Goal: Transaction & Acquisition: Obtain resource

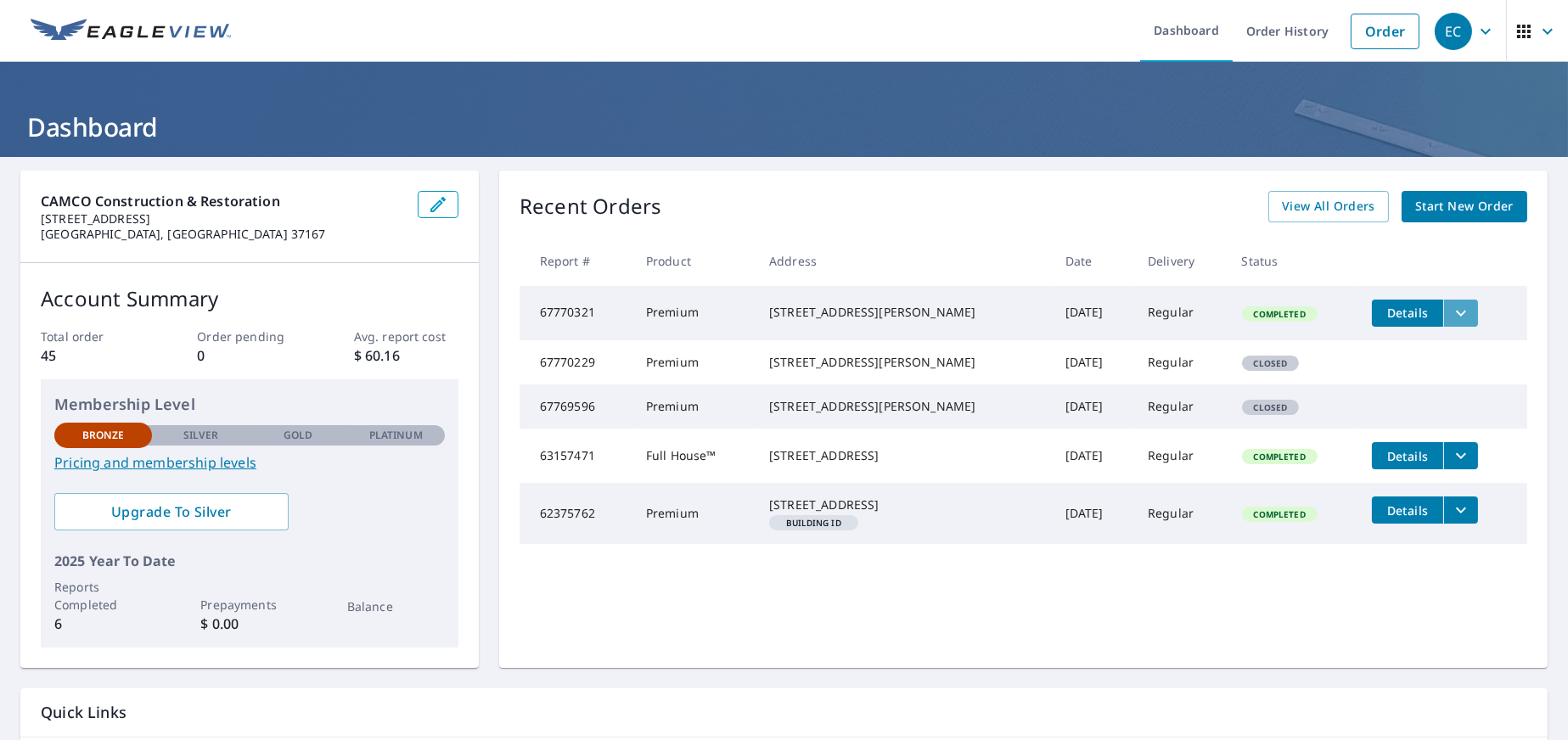
click at [1455, 313] on icon "filesDropdownBtn-67770321" at bounding box center [1460, 313] width 10 height 6
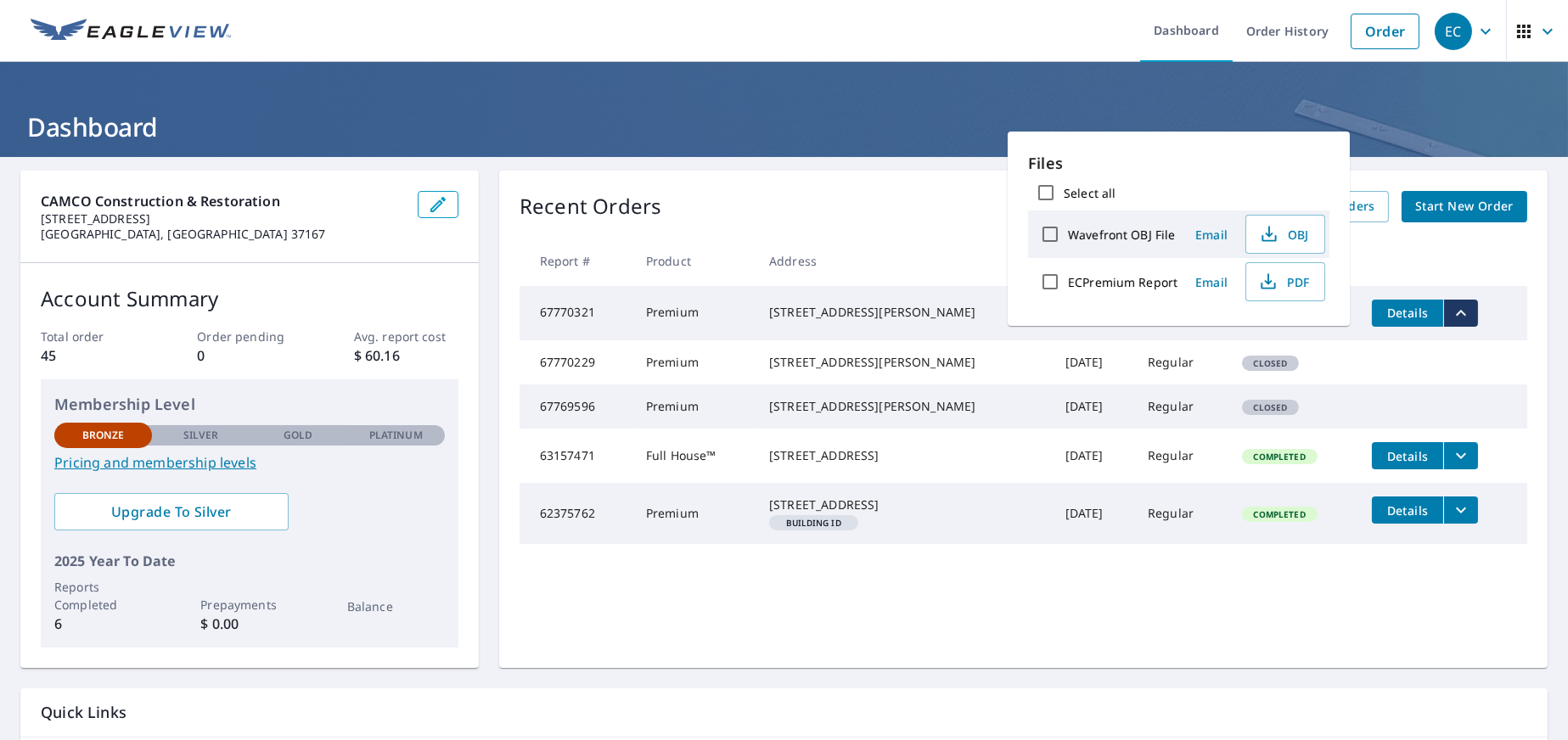
click at [1439, 128] on h1 "Dashboard" at bounding box center [784, 127] width 1527 height 34
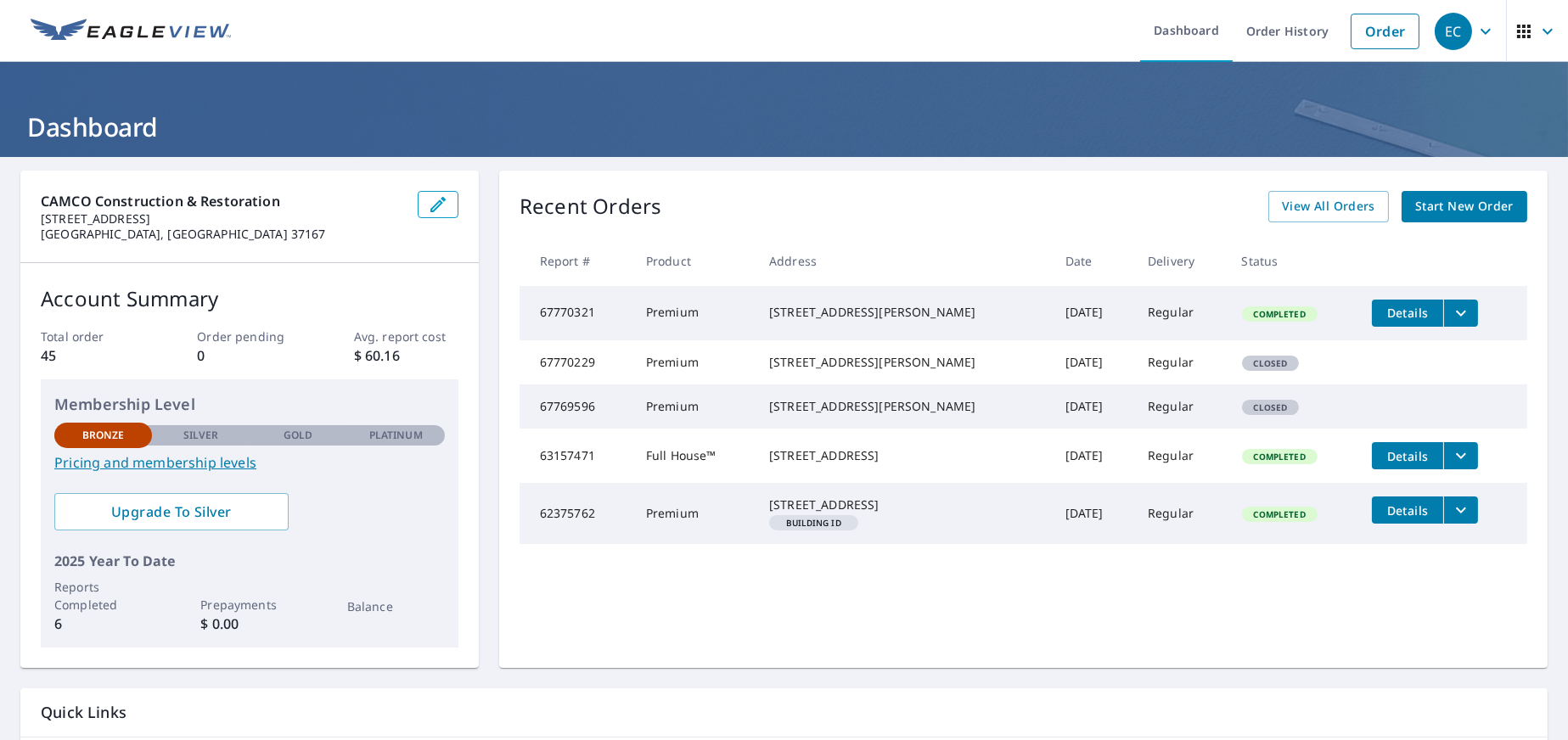
click at [1385, 309] on span "Details" at bounding box center [1407, 312] width 51 height 16
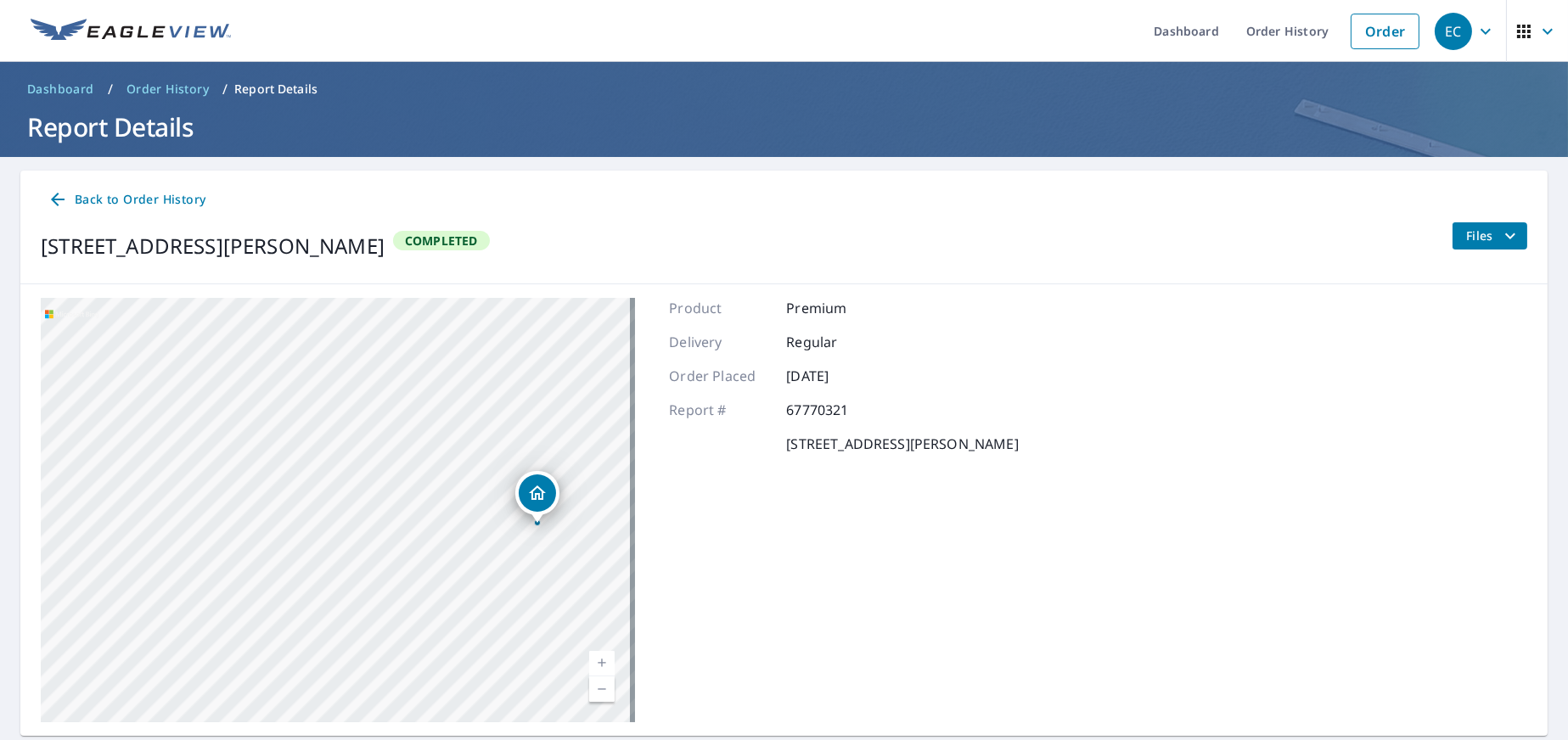
click at [1512, 231] on button "Files" at bounding box center [1489, 235] width 75 height 27
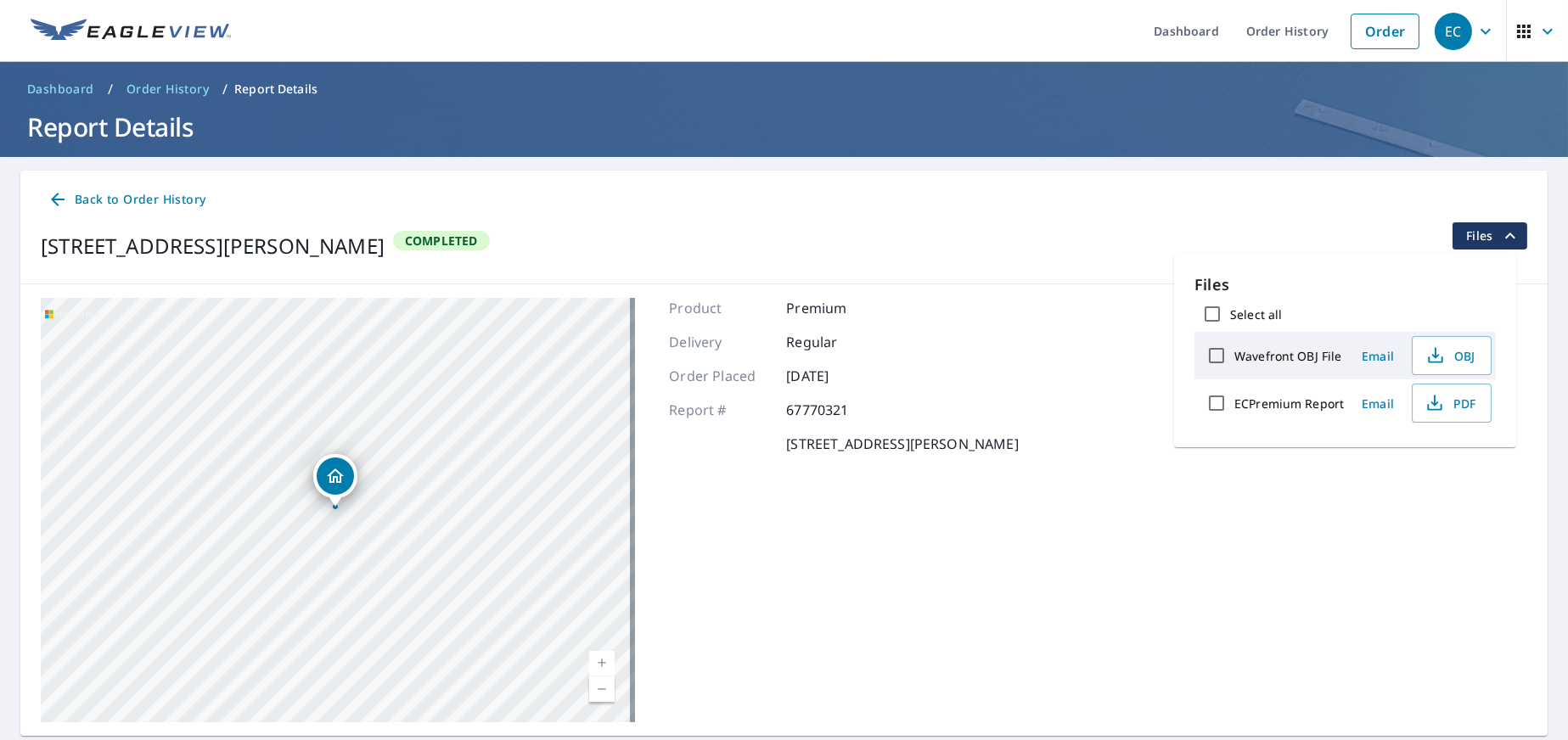
click at [1293, 406] on label "ECPremium Report" at bounding box center [1289, 403] width 110 height 16
click at [1234, 406] on input "ECPremium Report" at bounding box center [1216, 403] width 35 height 35
checkbox input "true"
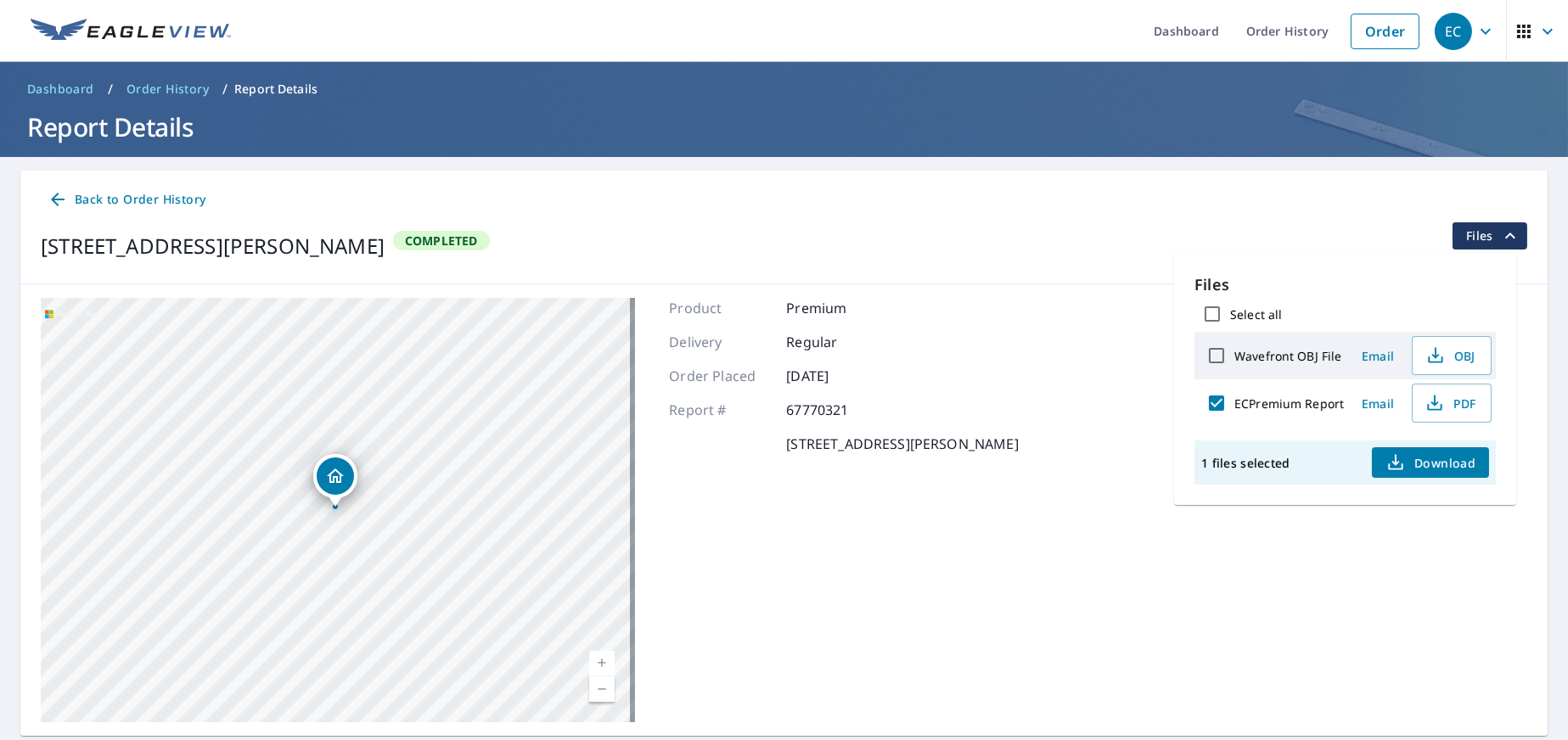
click at [982, 296] on div "6006 Lee Ave Murfreesboro, TN 37129 Aerial Road A standard road map Aerial A de…" at bounding box center [784, 510] width 1527 height 451
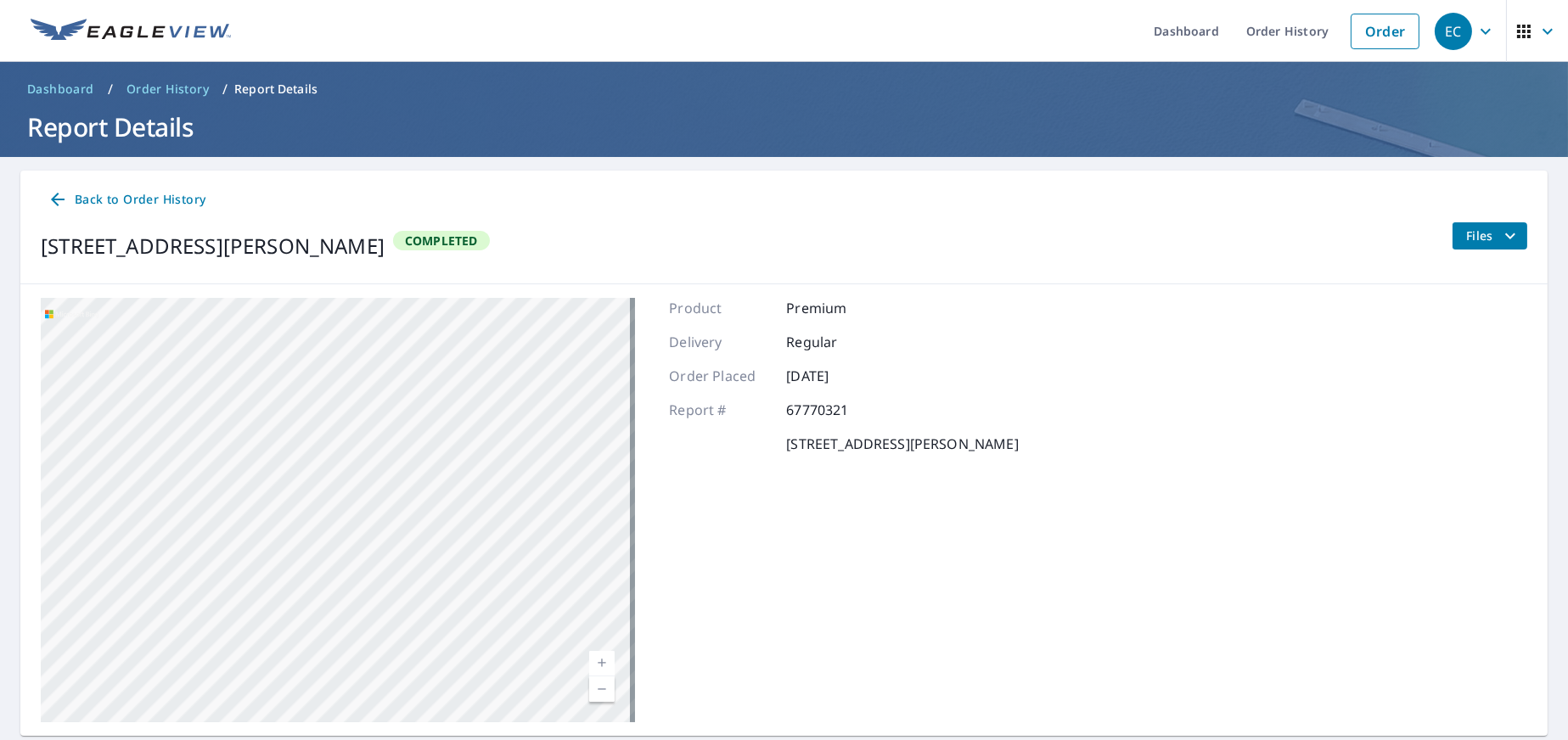
drag, startPoint x: 337, startPoint y: 469, endPoint x: 541, endPoint y: 733, distance: 333.6
click at [582, 740] on html "EC EC Dashboard Order History Order EC Dashboard / Order History / Report Detai…" at bounding box center [784, 370] width 1568 height 740
drag, startPoint x: 307, startPoint y: 421, endPoint x: 722, endPoint y: 743, distance: 525.3
click at [722, 740] on html "EC EC Dashboard Order History Order EC Dashboard / Order History / Report Detai…" at bounding box center [784, 370] width 1568 height 740
click at [546, 653] on div "6006 Lee Ave Murfreesboro, TN 37129" at bounding box center [338, 510] width 595 height 424
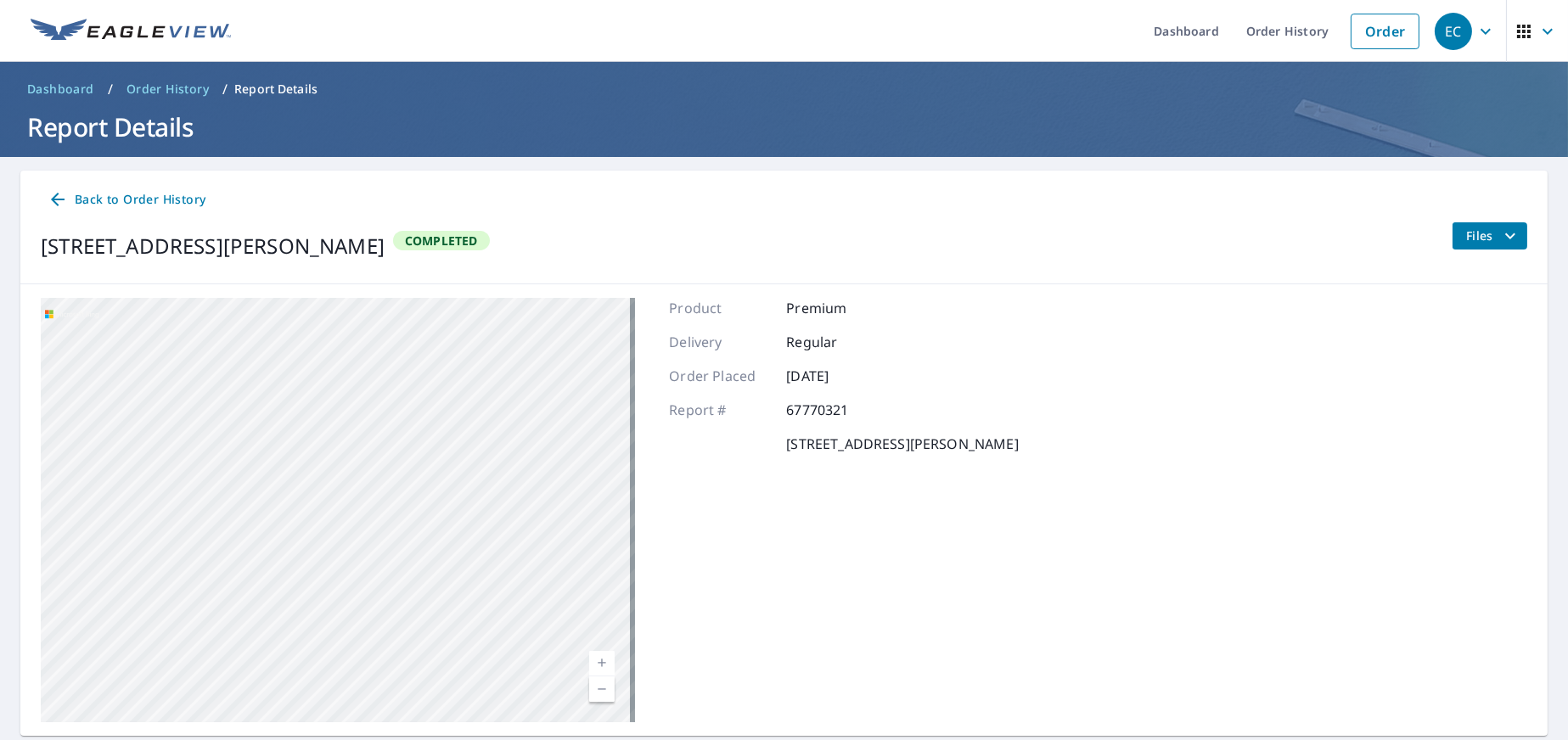
drag, startPoint x: 293, startPoint y: 394, endPoint x: 456, endPoint y: 672, distance: 322.3
click at [455, 672] on div "6006 Lee Ave Murfreesboro, TN 37129" at bounding box center [338, 510] width 595 height 424
click at [371, 382] on div "6006 Lee Ave Murfreesboro, TN 37129" at bounding box center [391, 380] width 44 height 44
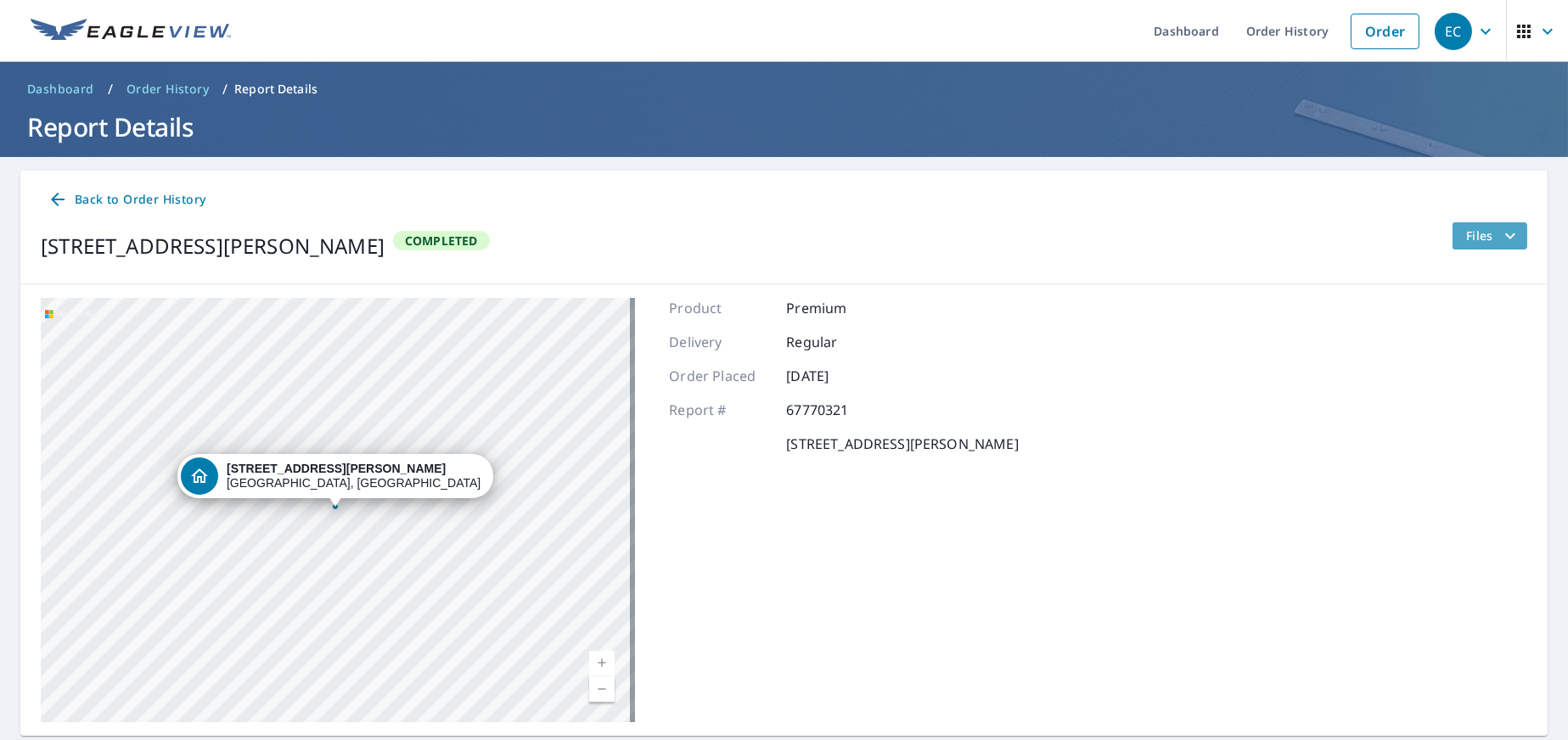
click at [1478, 226] on span "Files" at bounding box center [1493, 236] width 54 height 20
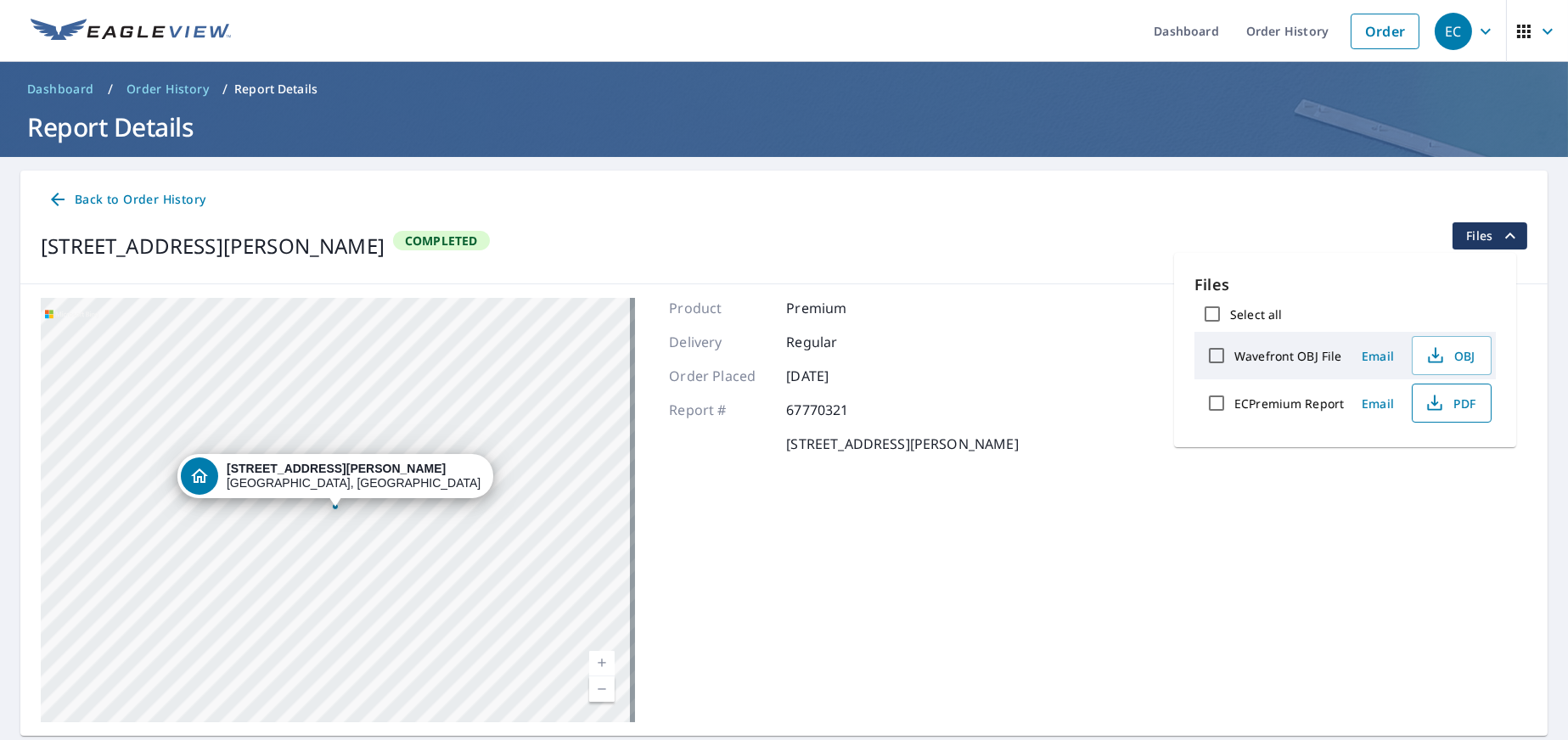
click at [1443, 397] on span "PDF" at bounding box center [1450, 403] width 54 height 20
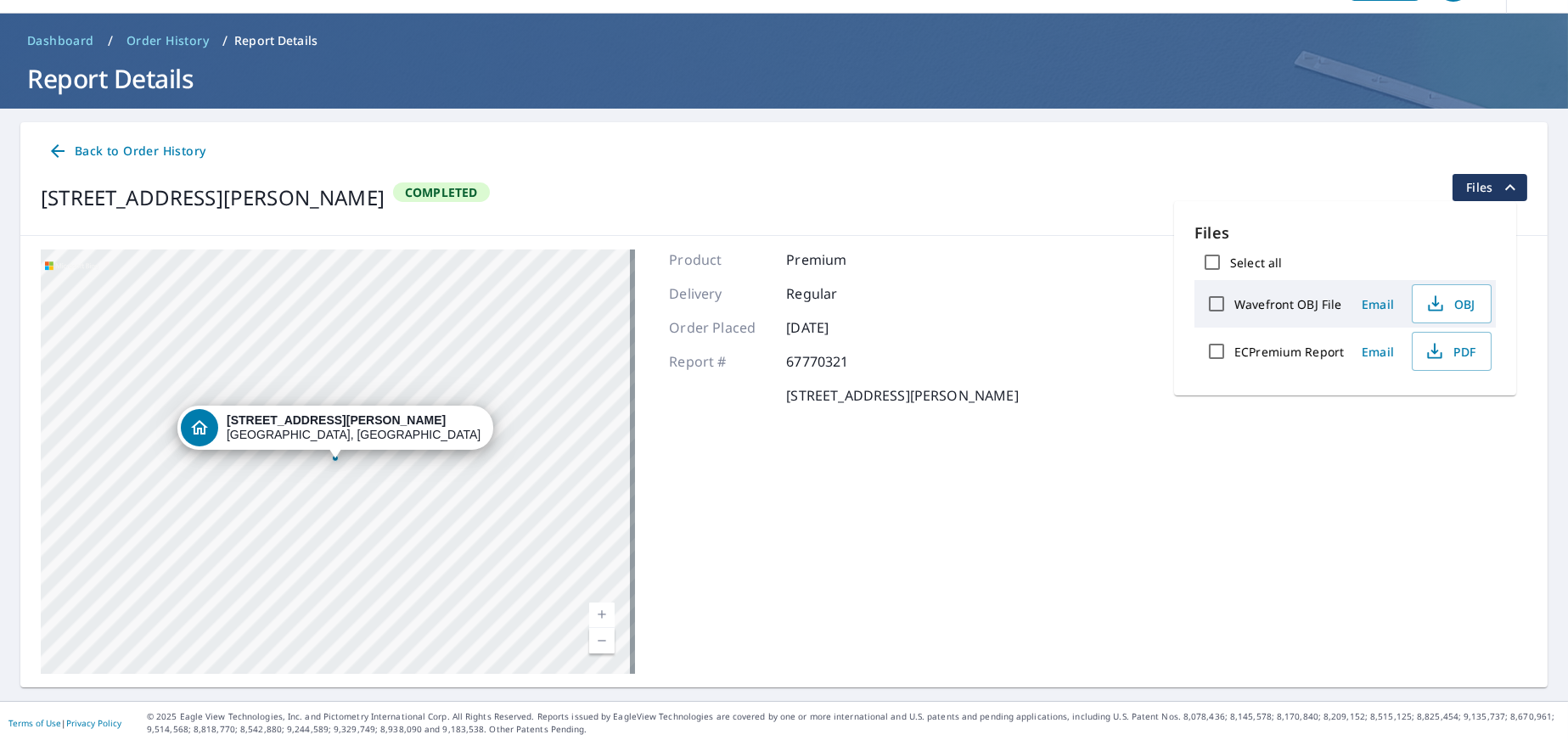
scroll to position [52, 0]
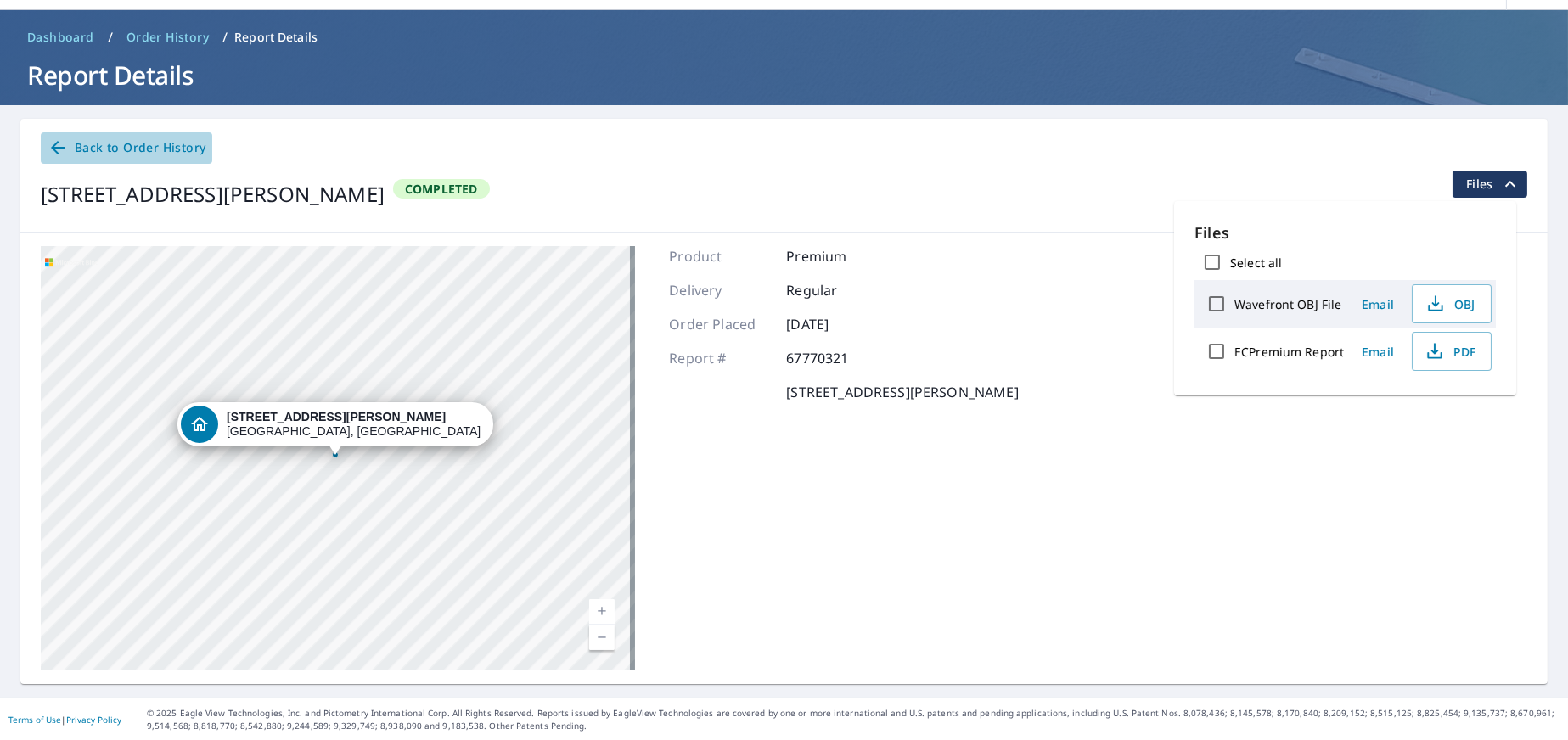
click at [95, 147] on span "Back to Order History" at bounding box center [127, 148] width 158 height 21
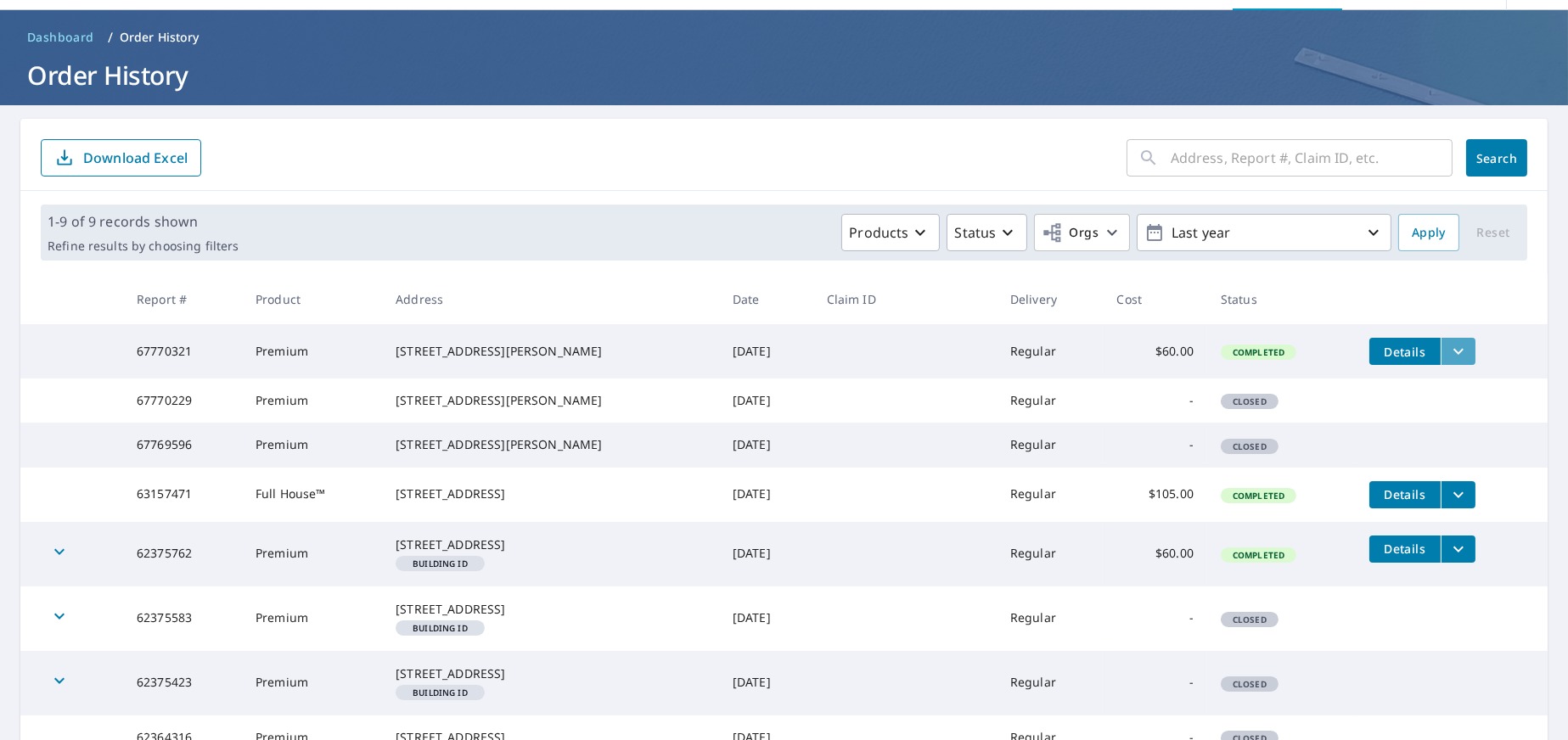
click at [1448, 357] on icon "filesDropdownBtn-67770321" at bounding box center [1458, 352] width 20 height 20
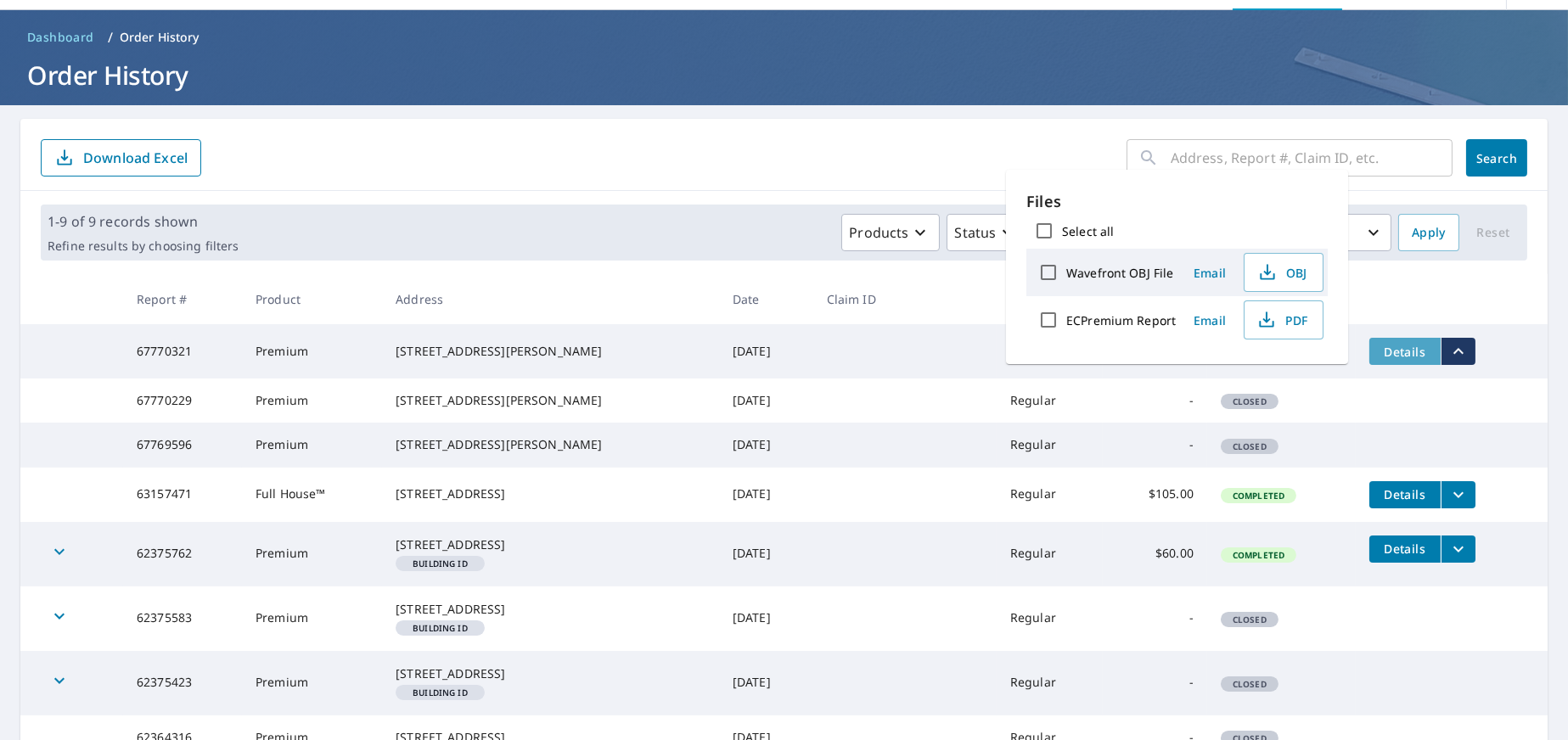
click at [1369, 352] on button "Details" at bounding box center [1404, 351] width 72 height 27
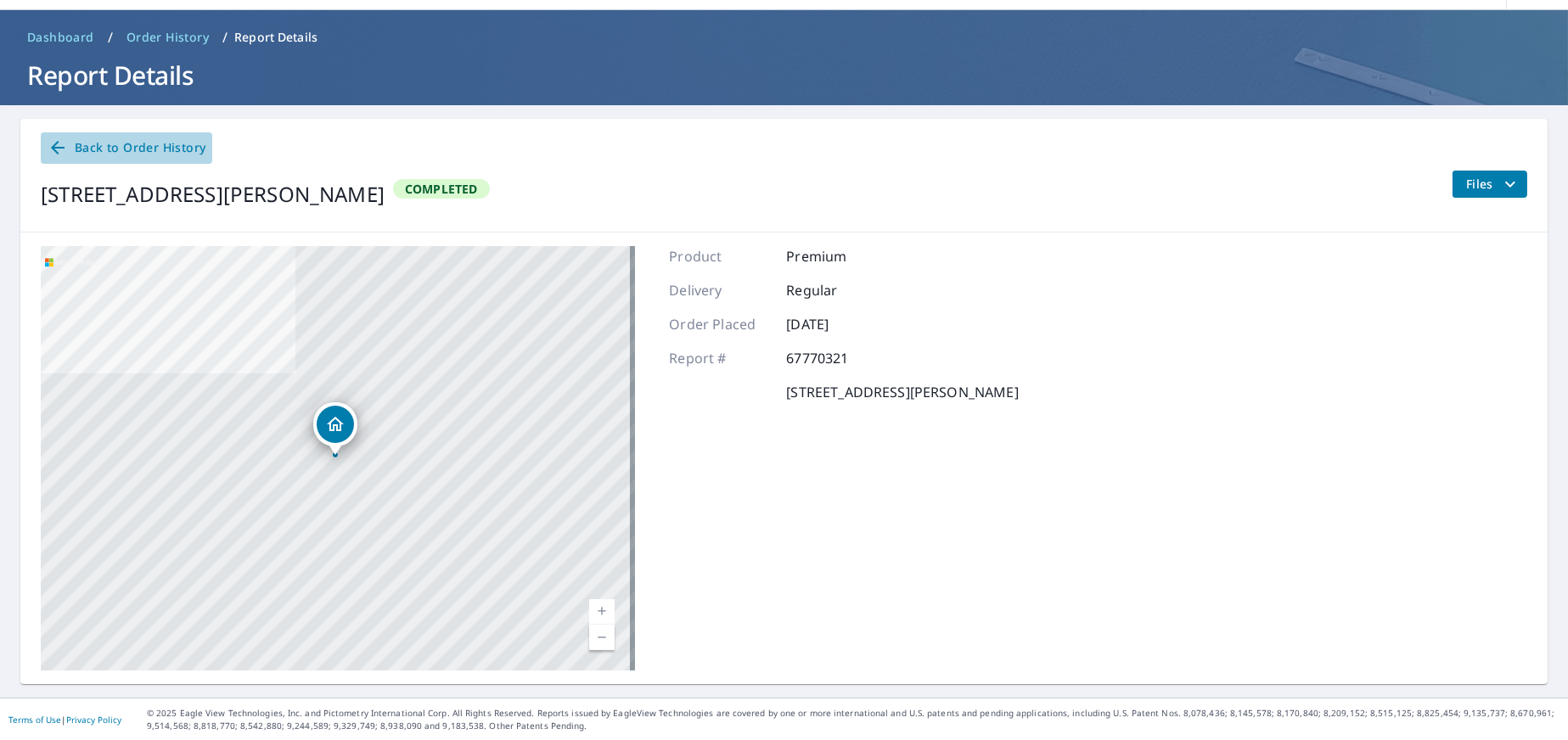
click at [78, 145] on span "Back to Order History" at bounding box center [127, 148] width 158 height 21
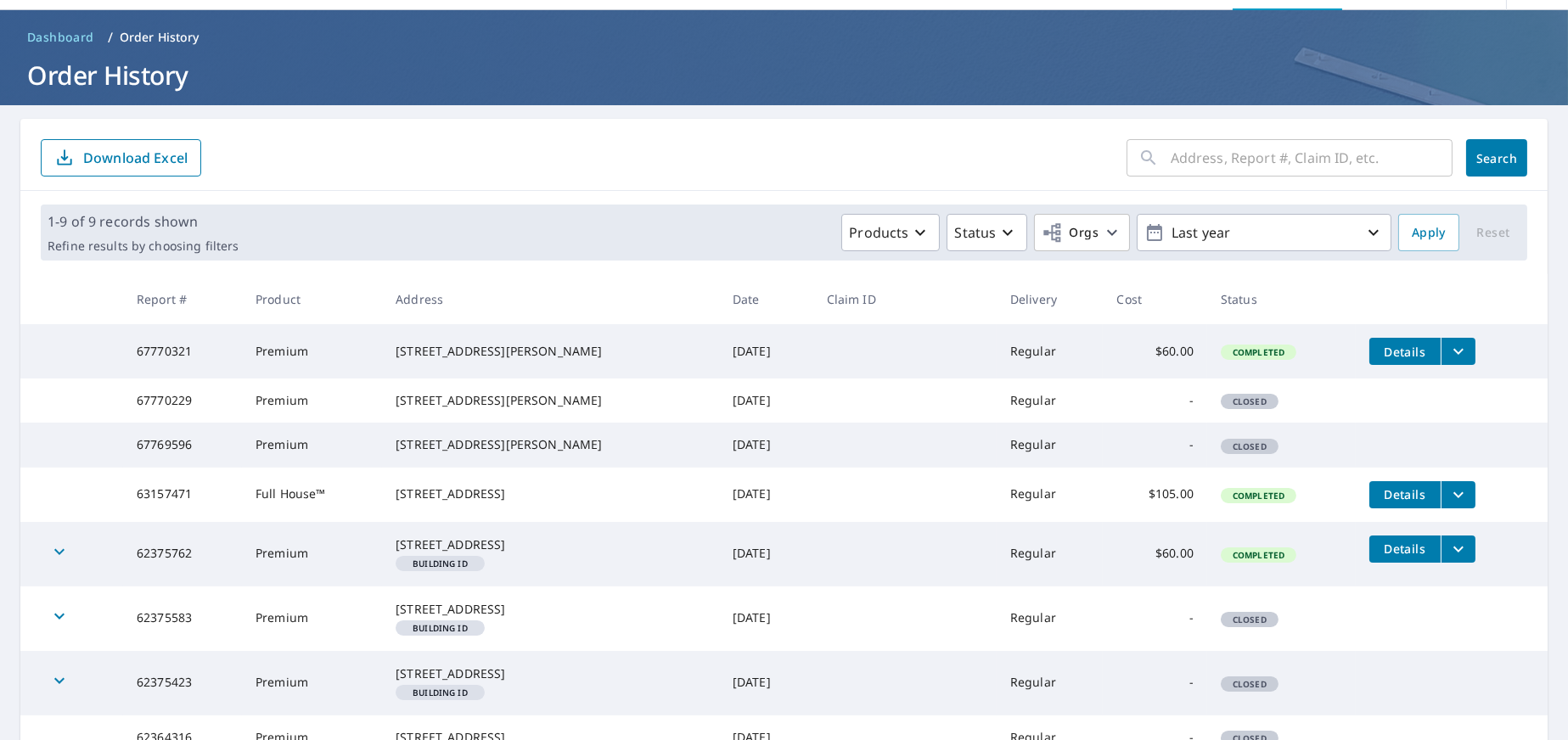
click at [41, 33] on span "Dashboard" at bounding box center [60, 37] width 67 height 17
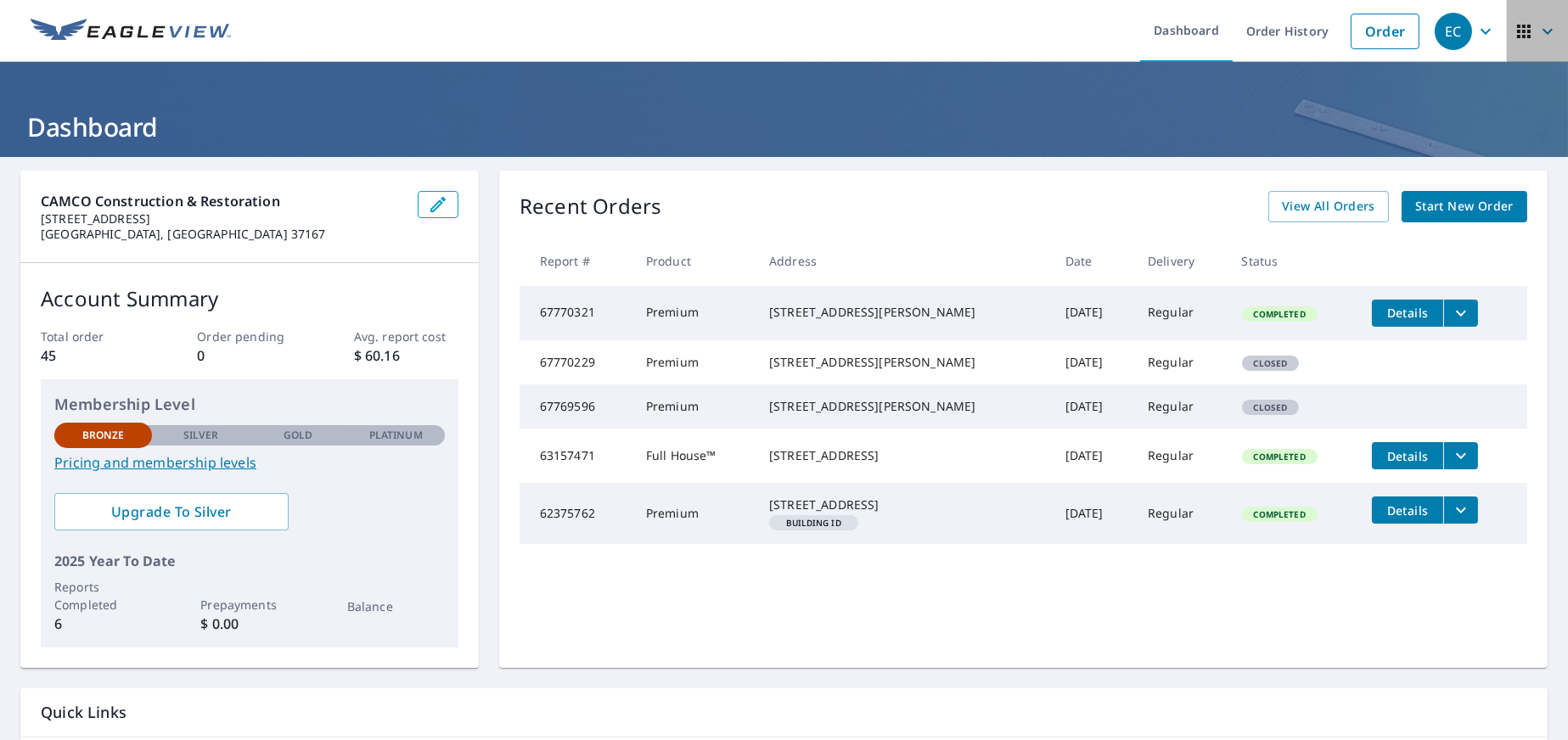
click at [1537, 23] on icon "button" at bounding box center [1548, 32] width 20 height 20
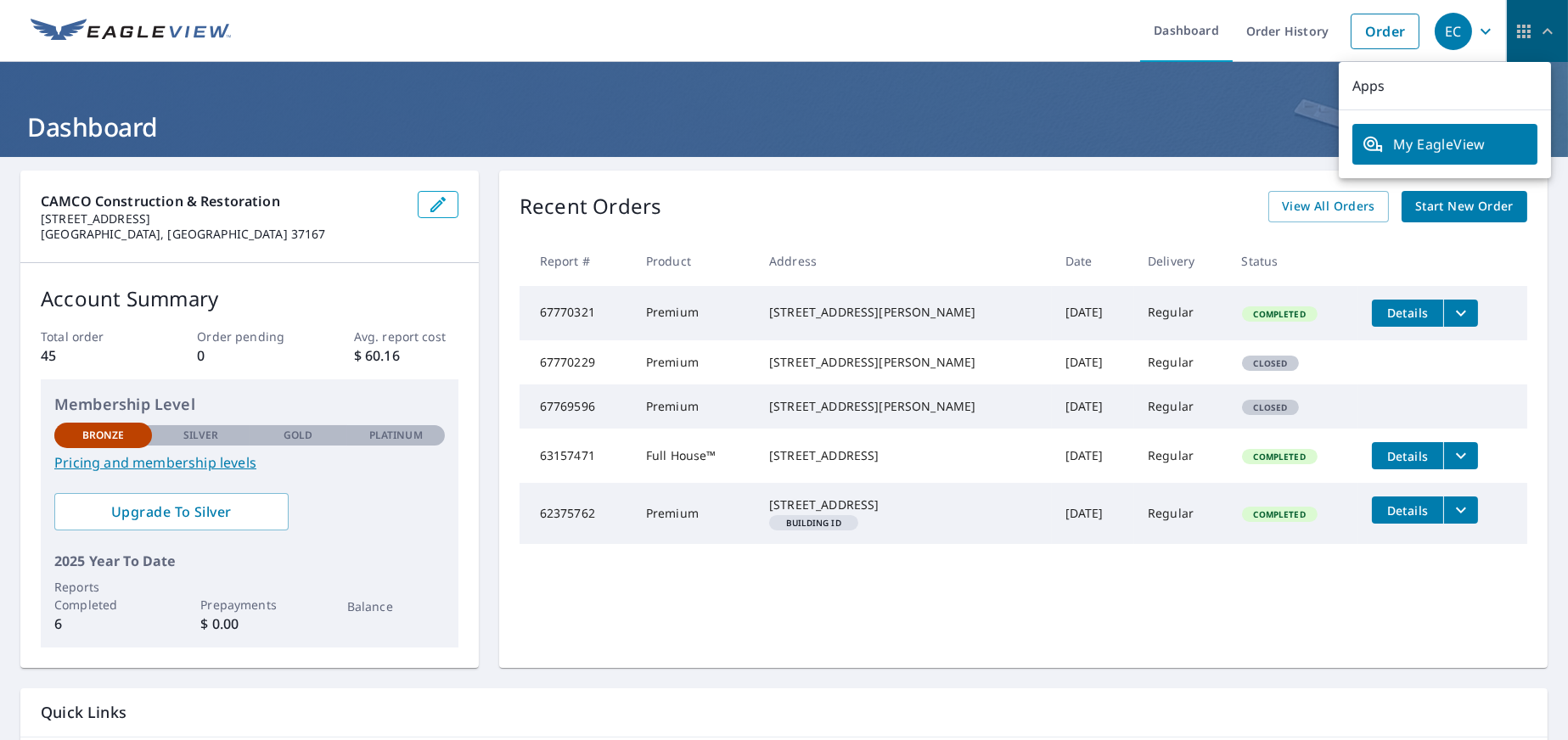
click at [1513, 34] on icon "button" at bounding box center [1523, 32] width 20 height 20
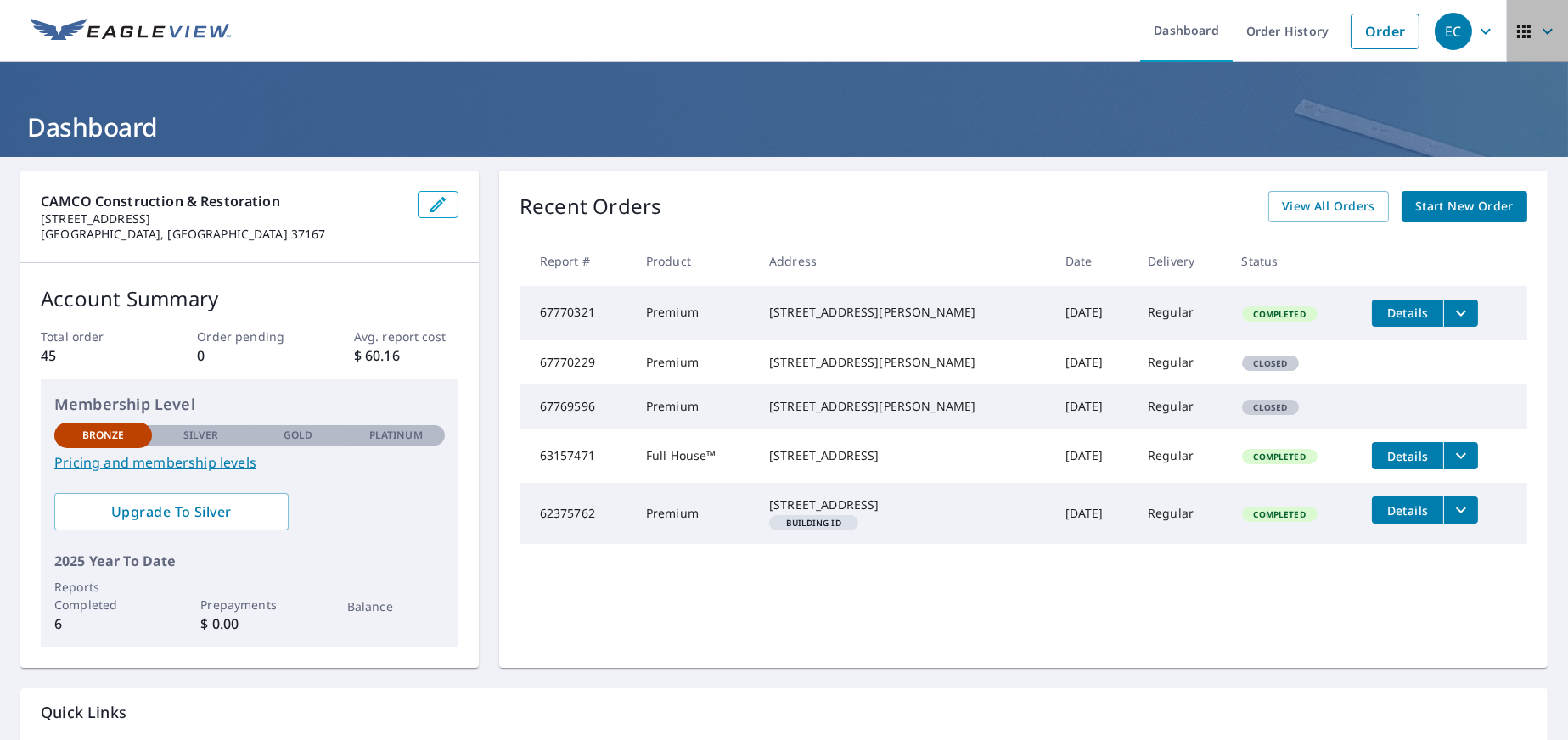
click at [1513, 33] on icon "button" at bounding box center [1523, 32] width 20 height 20
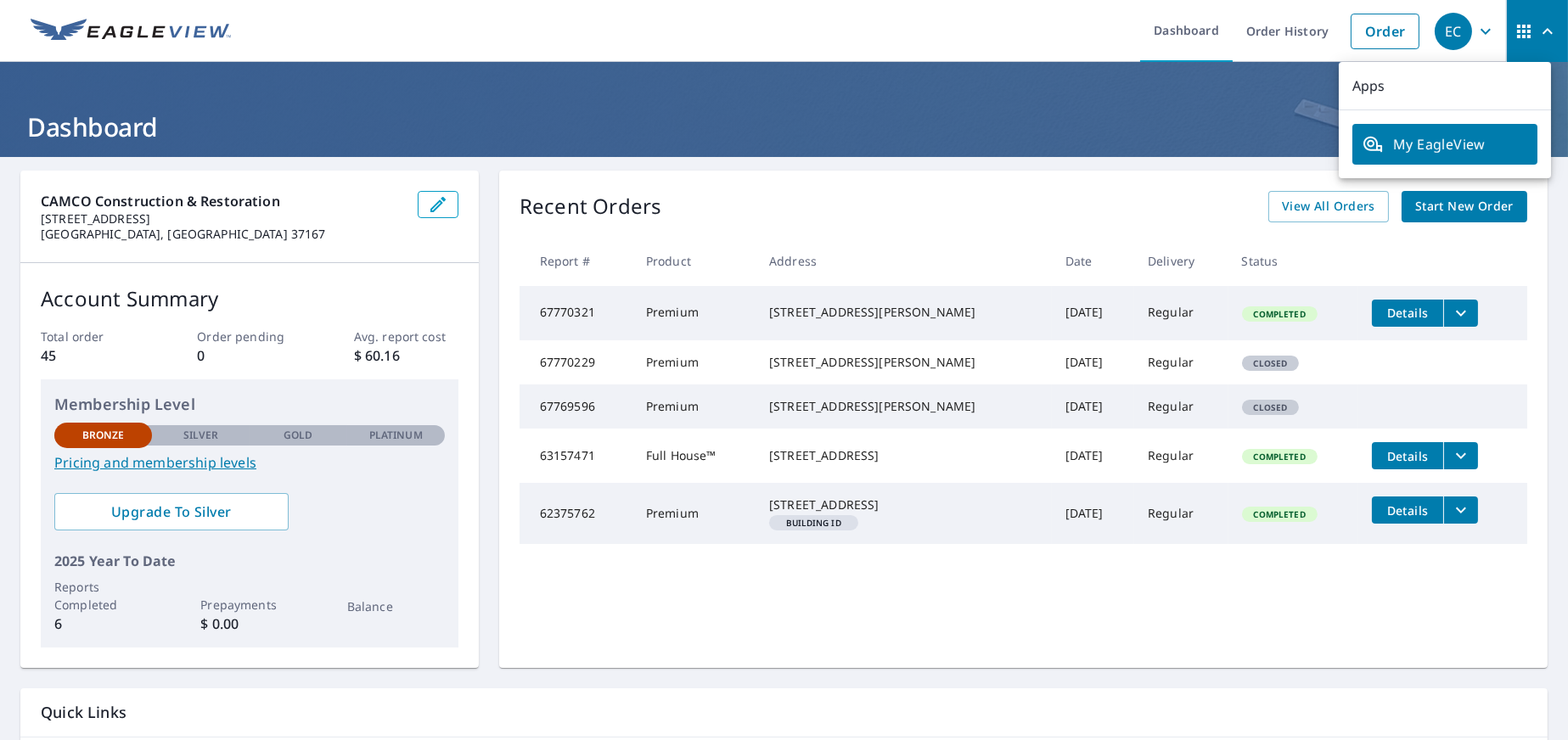
click at [1446, 39] on div "EC" at bounding box center [1454, 32] width 37 height 37
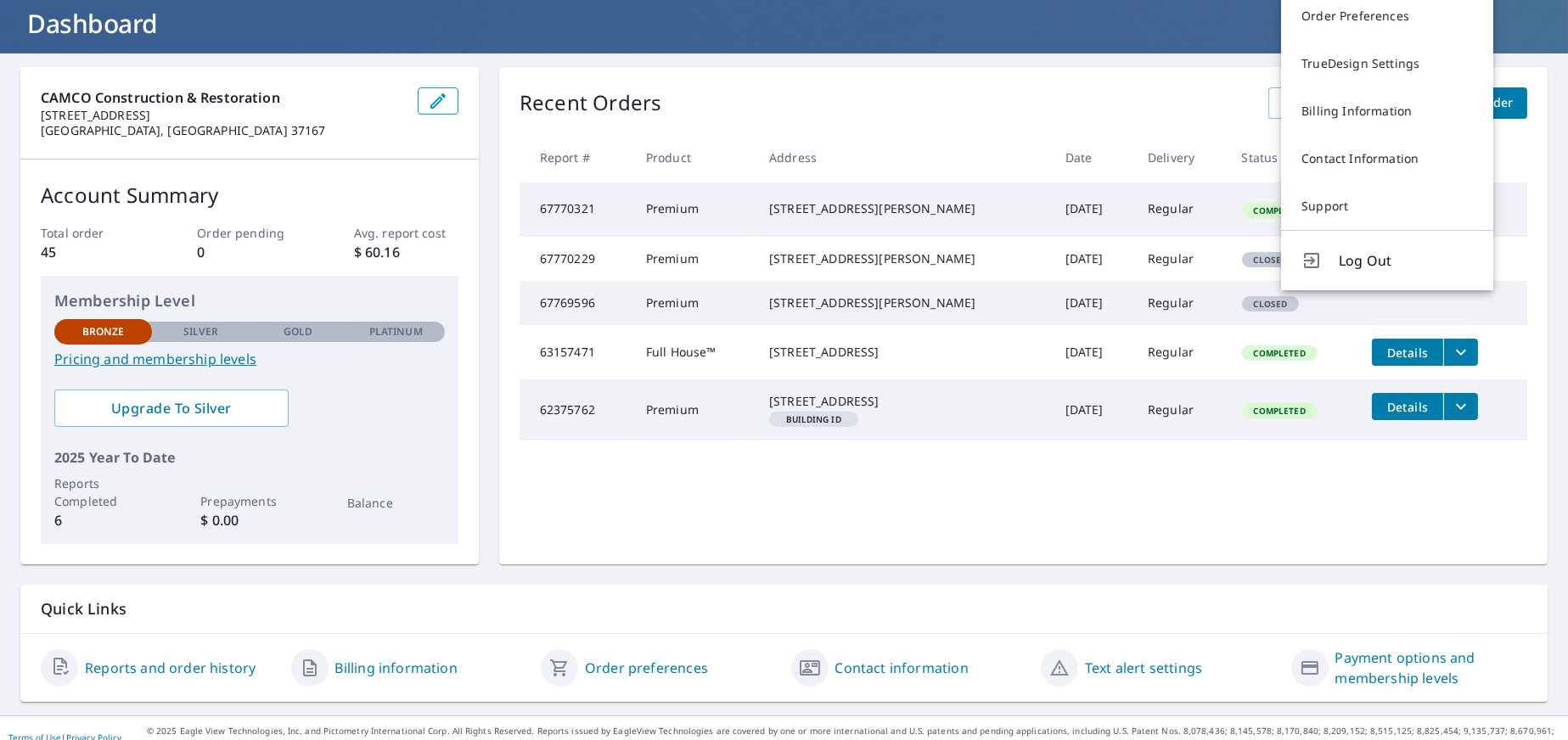
scroll to position [121, 0]
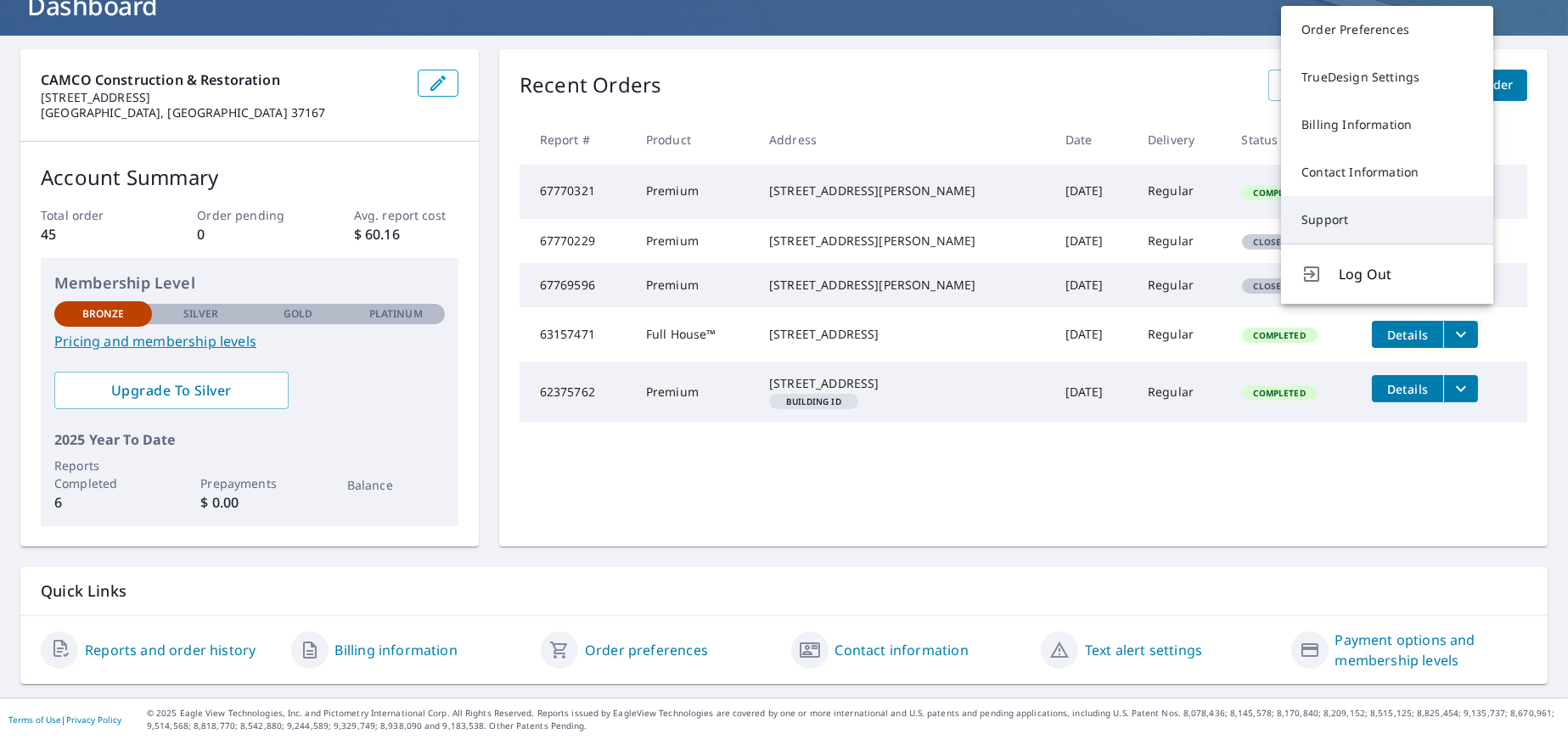
click at [1340, 223] on link "Support" at bounding box center [1387, 220] width 212 height 47
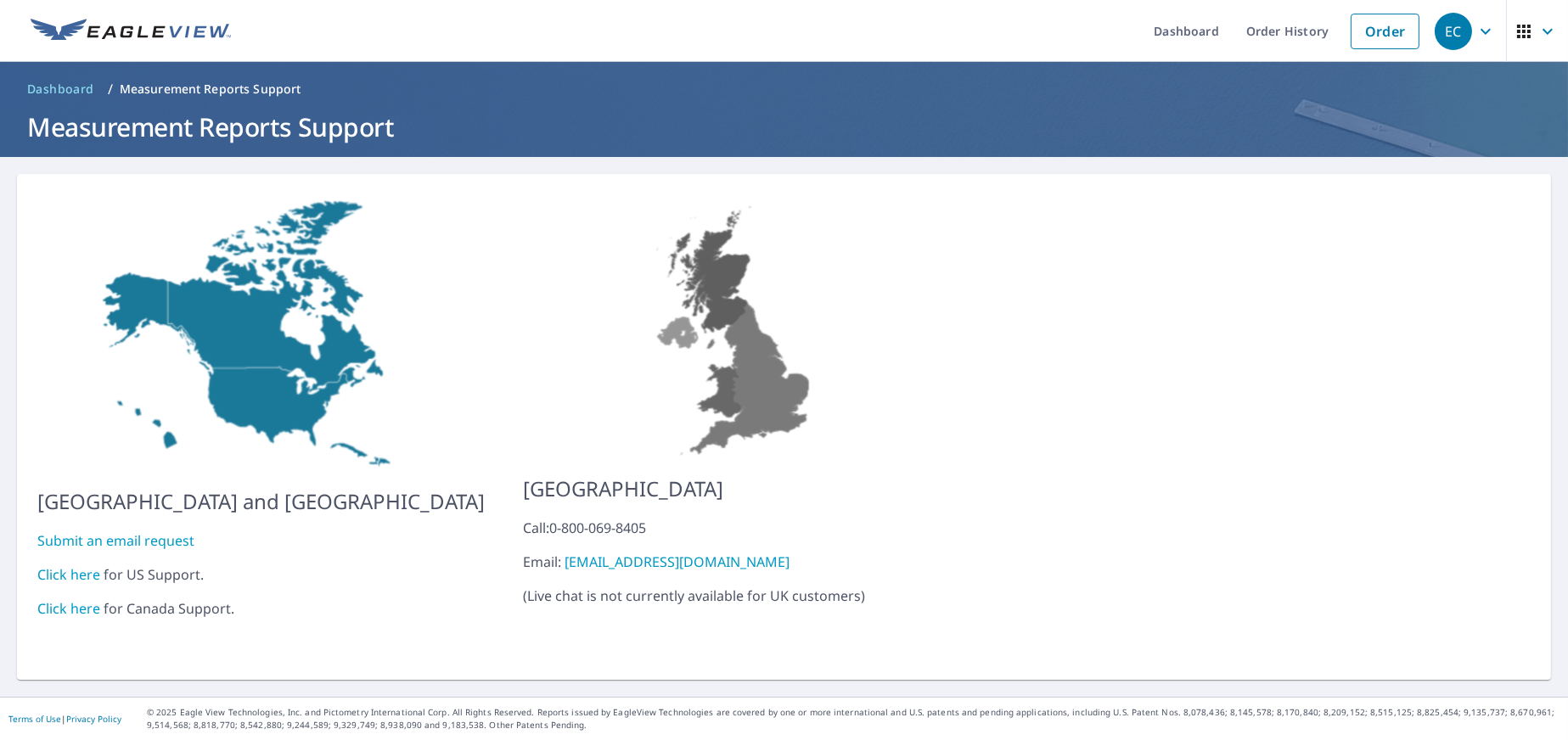
click at [1517, 31] on icon "button" at bounding box center [1523, 31] width 14 height 14
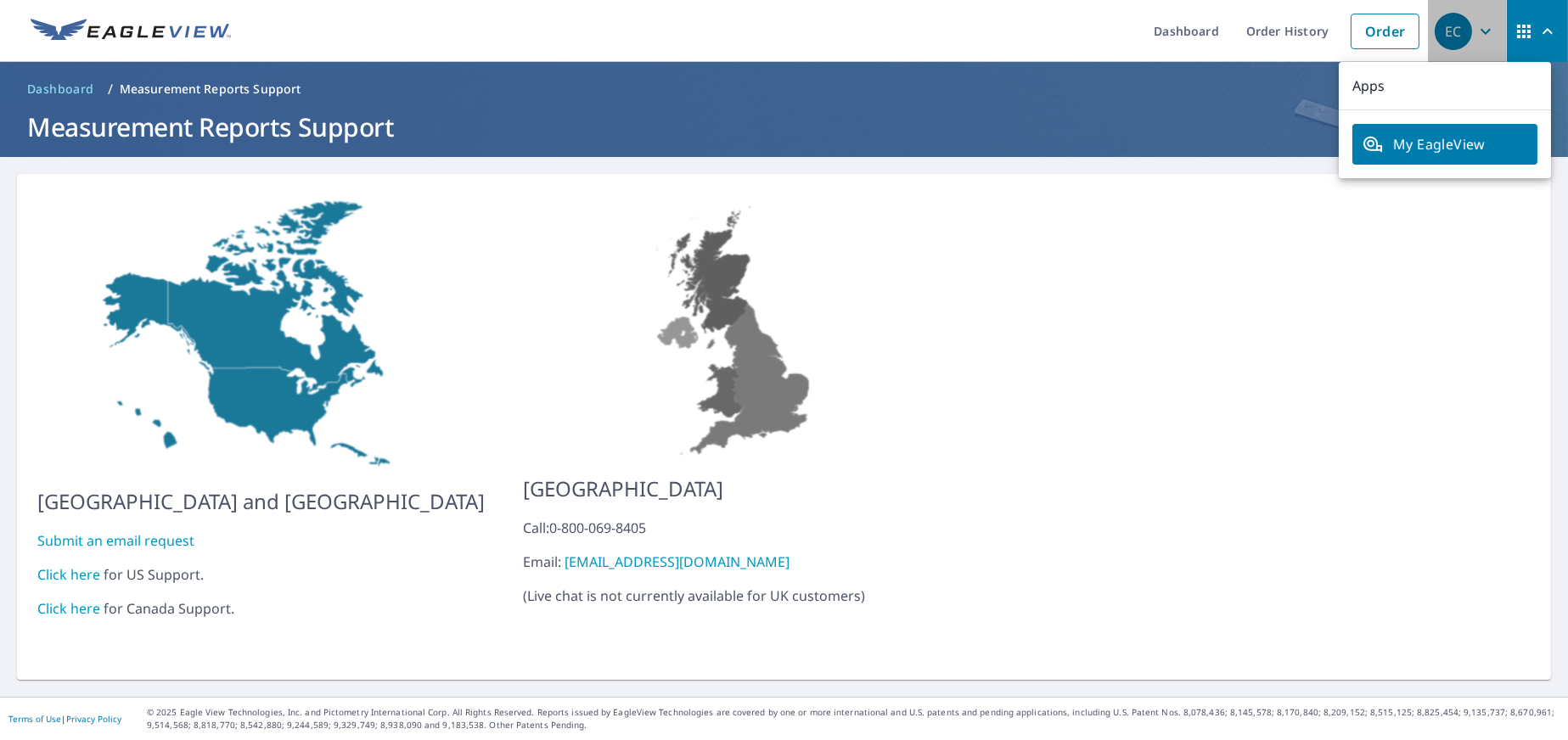
click at [1476, 34] on icon "button" at bounding box center [1485, 32] width 20 height 20
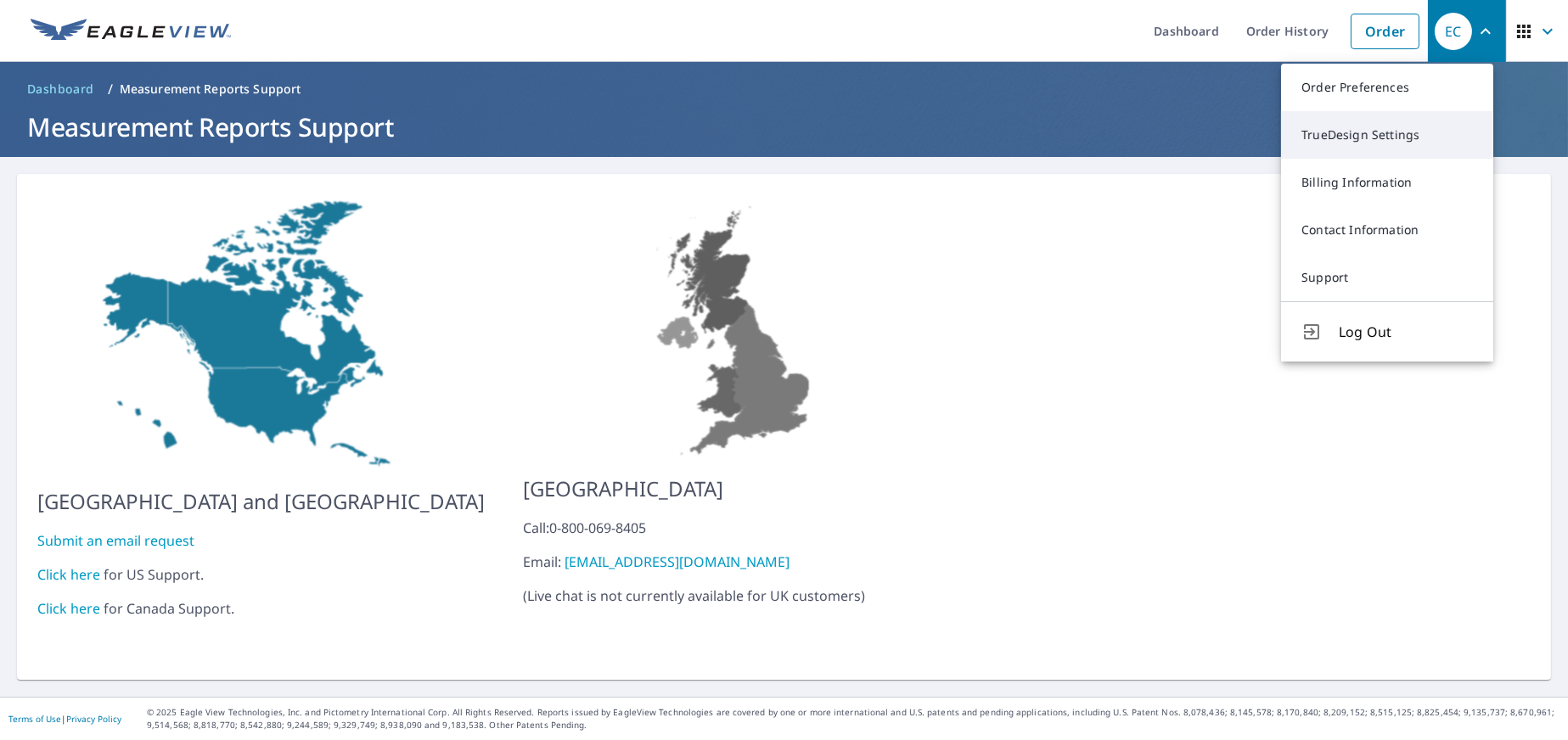
click at [1353, 136] on link "TrueDesign Settings" at bounding box center [1387, 135] width 212 height 47
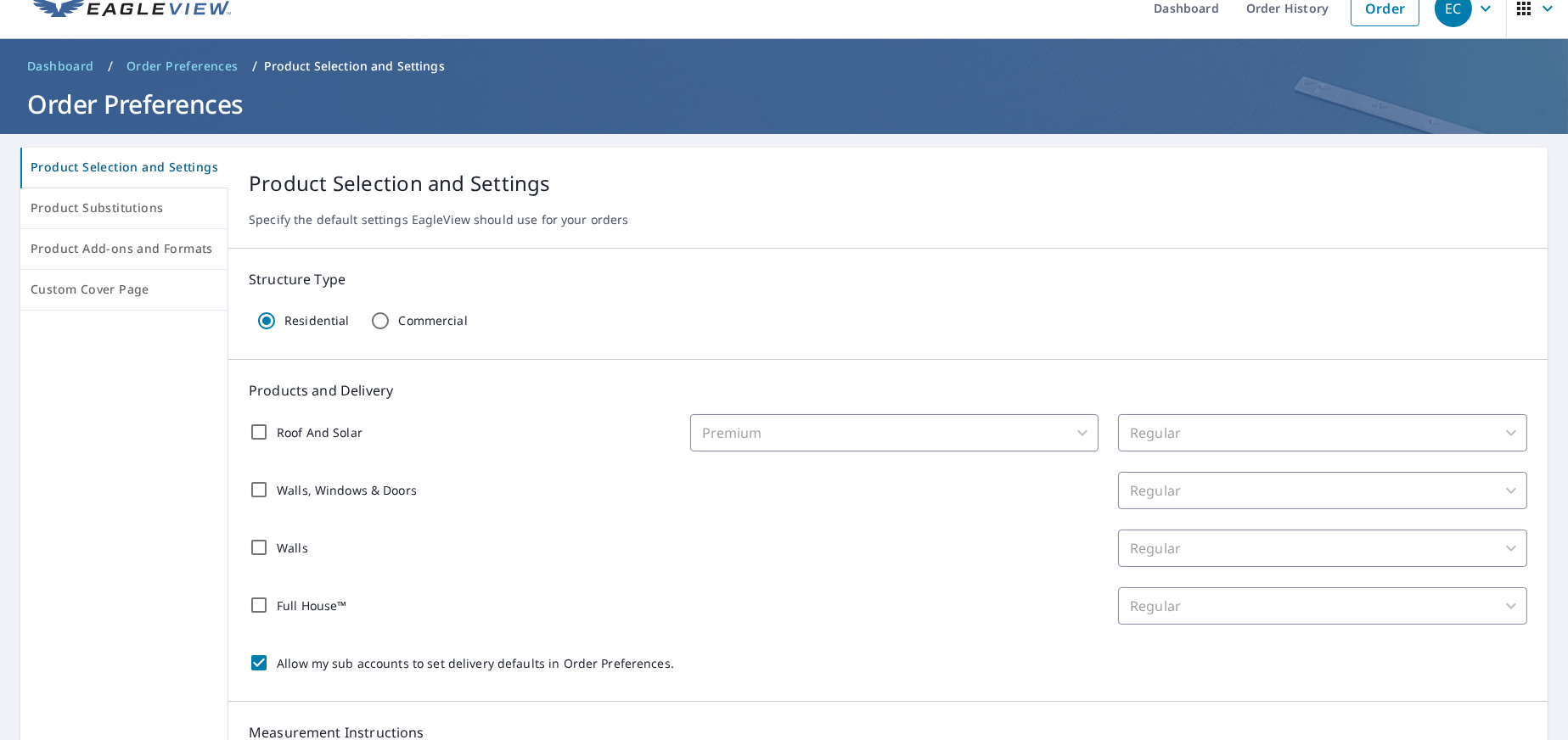
scroll to position [22, 0]
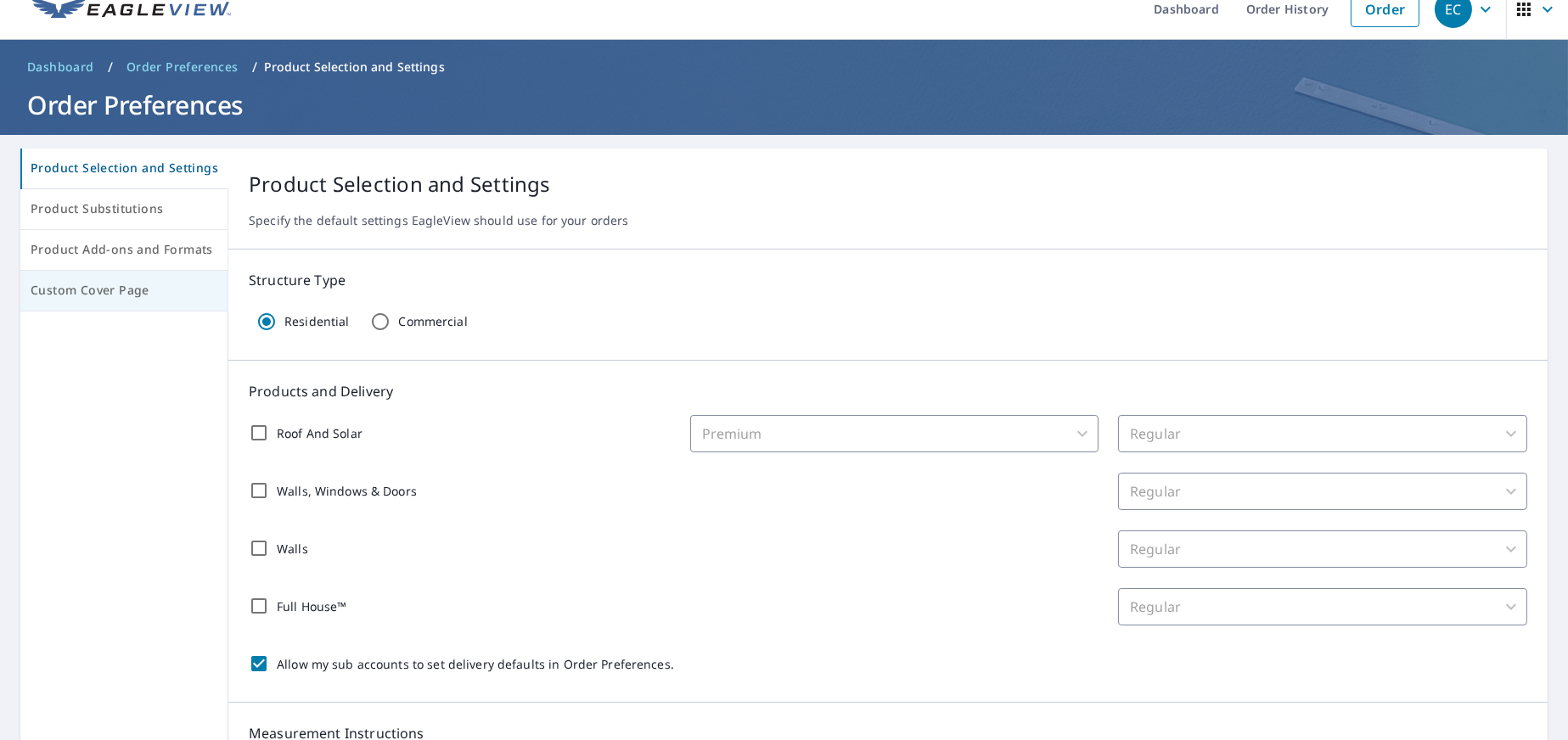
click at [67, 293] on span "Custom Cover Page" at bounding box center [124, 290] width 187 height 21
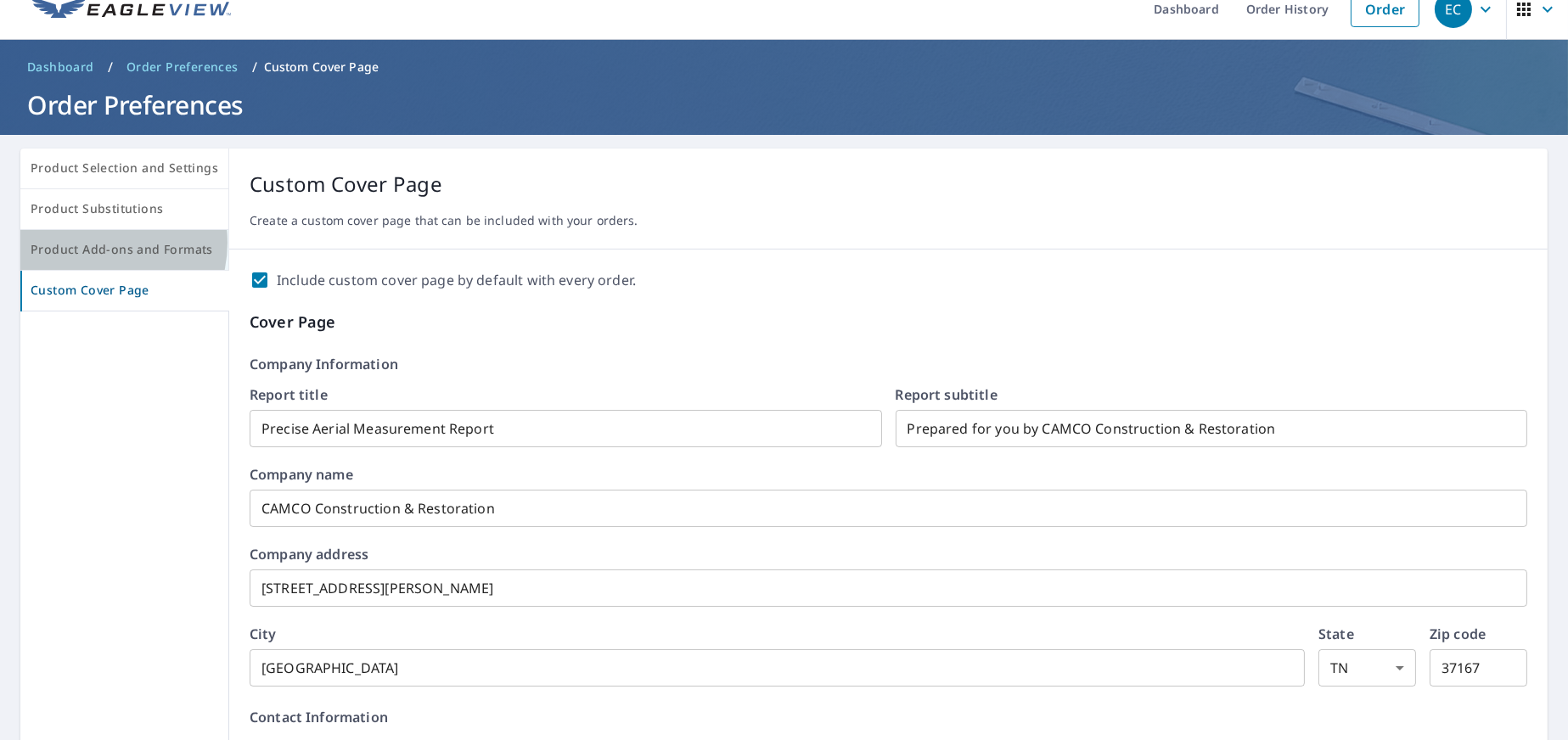
click at [93, 242] on span "Product Add-ons and Formats" at bounding box center [125, 249] width 188 height 21
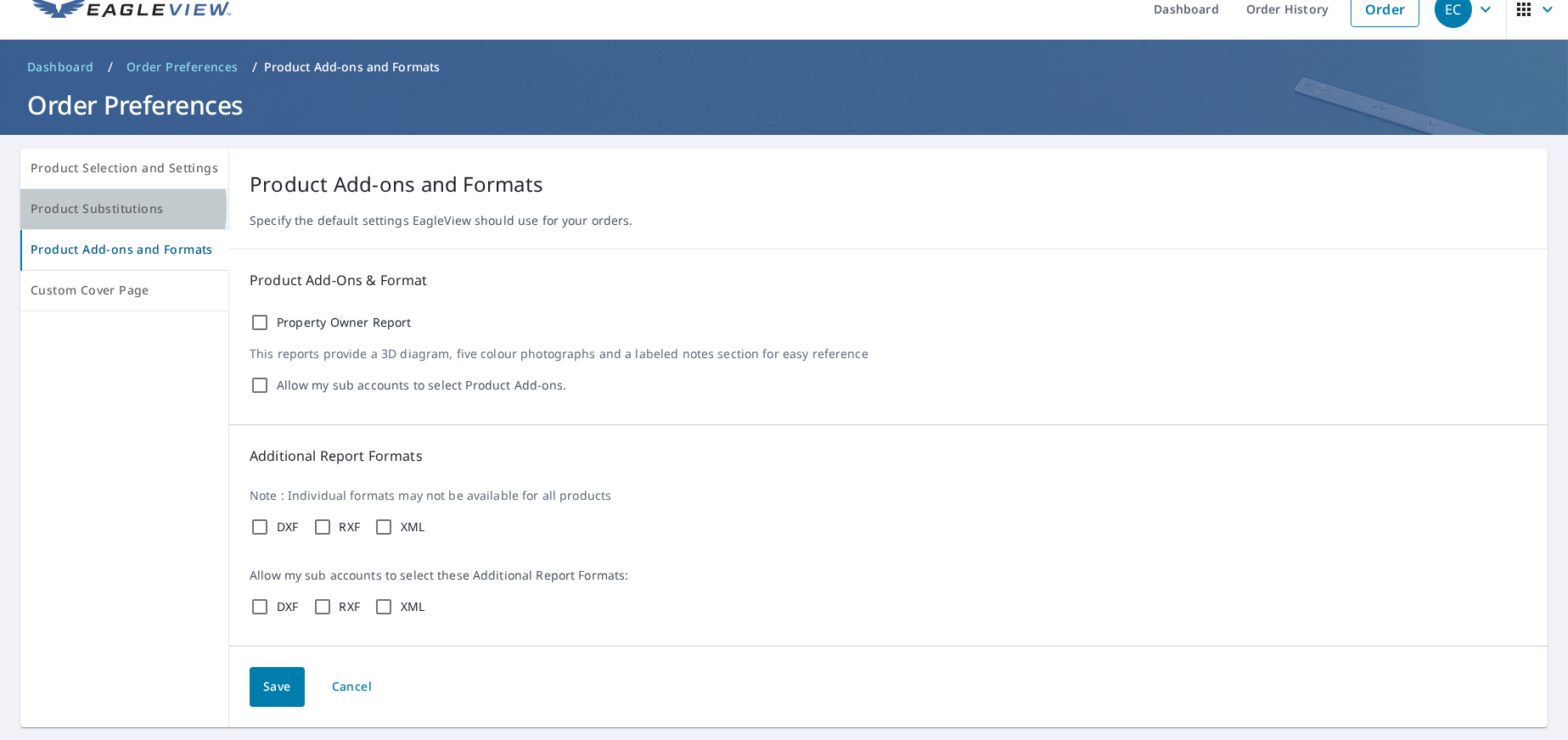
click at [72, 208] on span "Product Substitutions" at bounding box center [125, 209] width 188 height 21
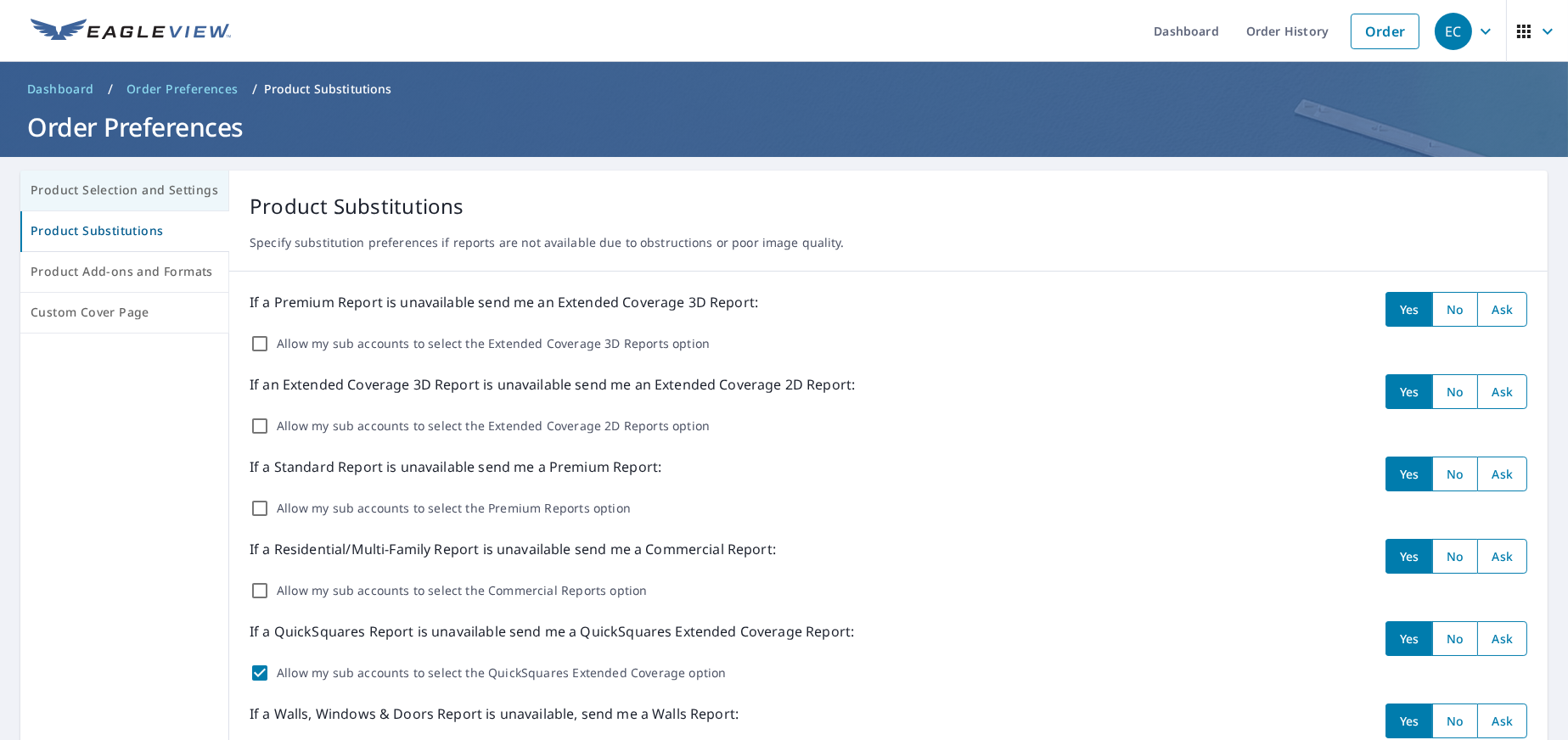
click at [63, 195] on span "Product Selection and Settings" at bounding box center [125, 190] width 188 height 21
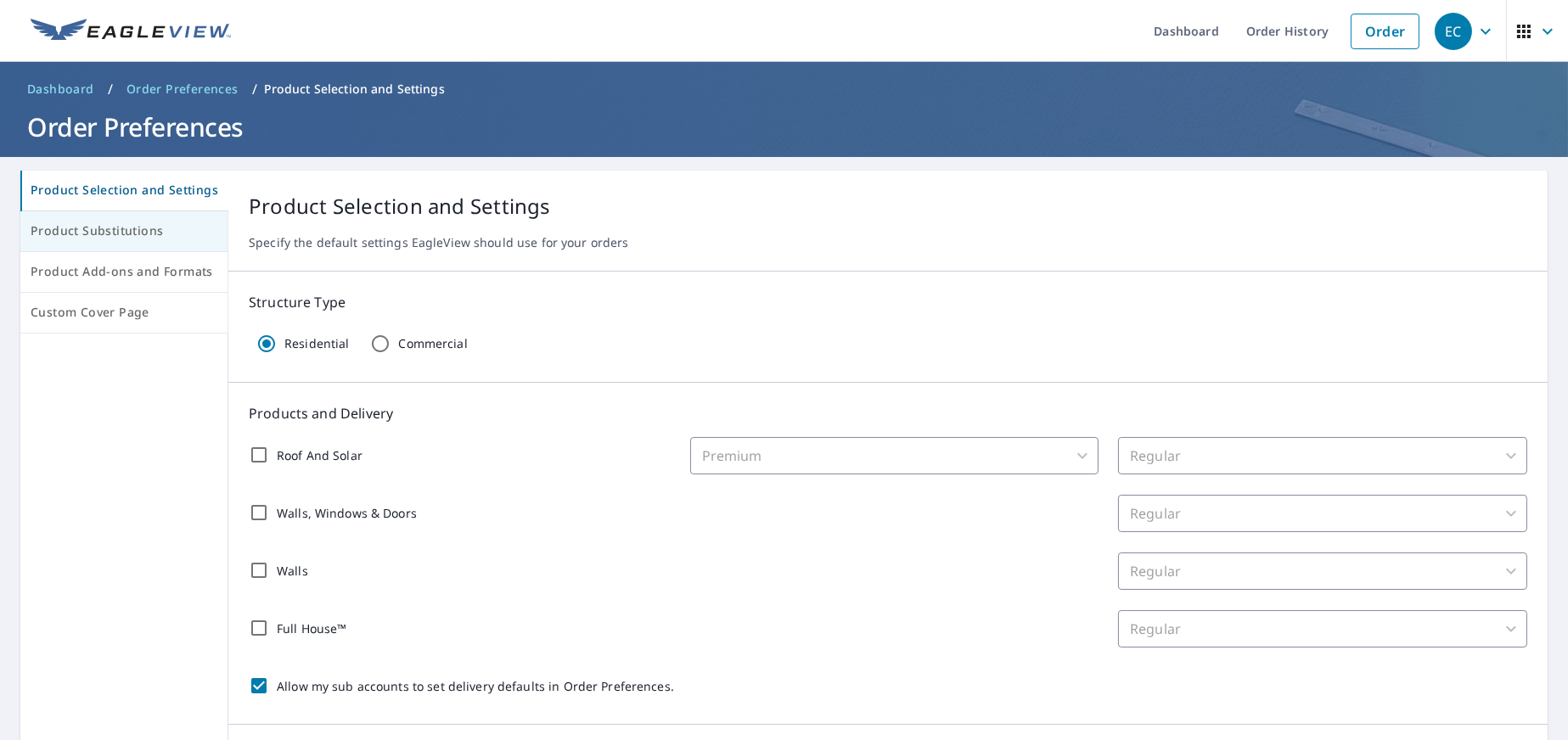
click at [101, 236] on span "Product Substitutions" at bounding box center [124, 231] width 187 height 21
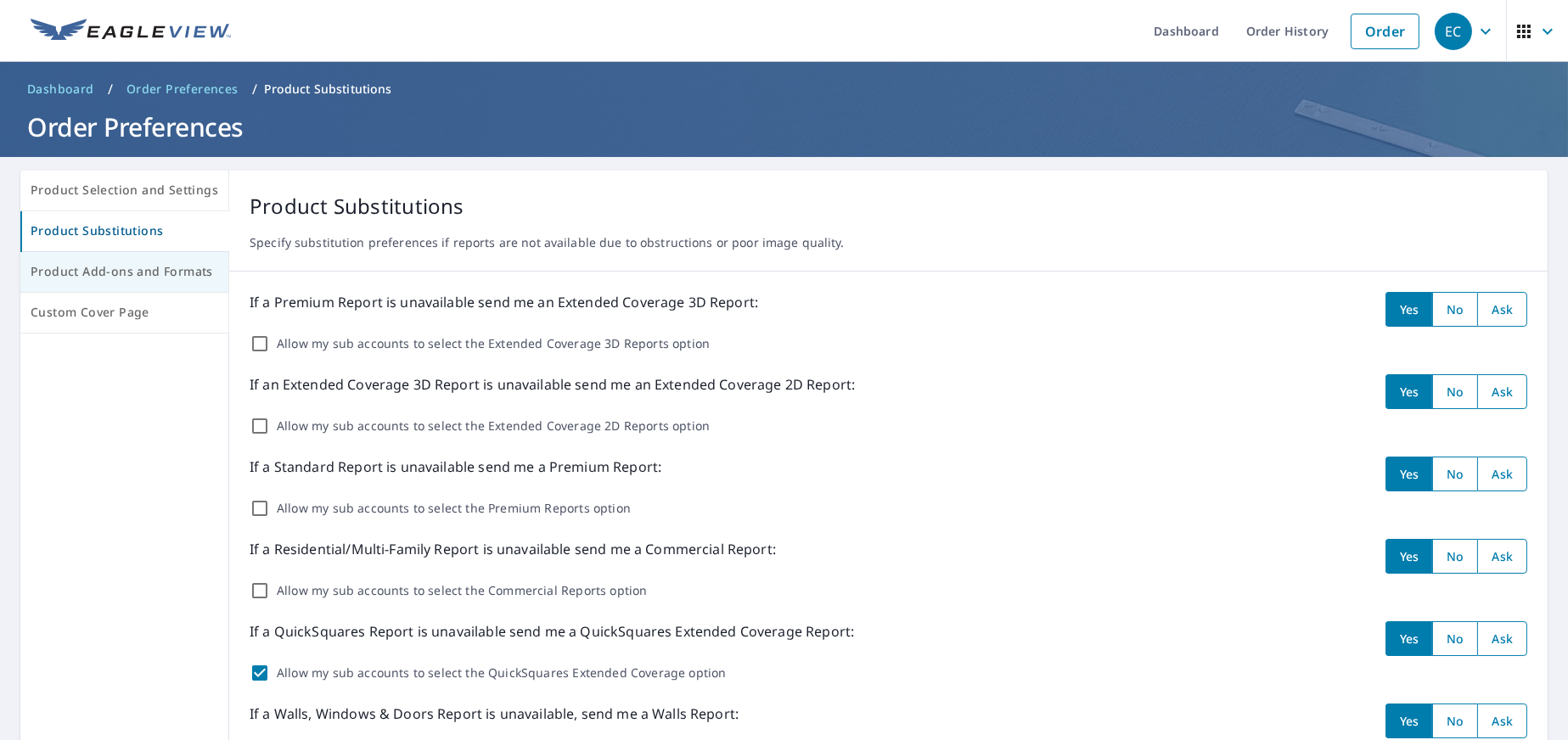
click at [78, 269] on span "Product Add-ons and Formats" at bounding box center [125, 272] width 188 height 21
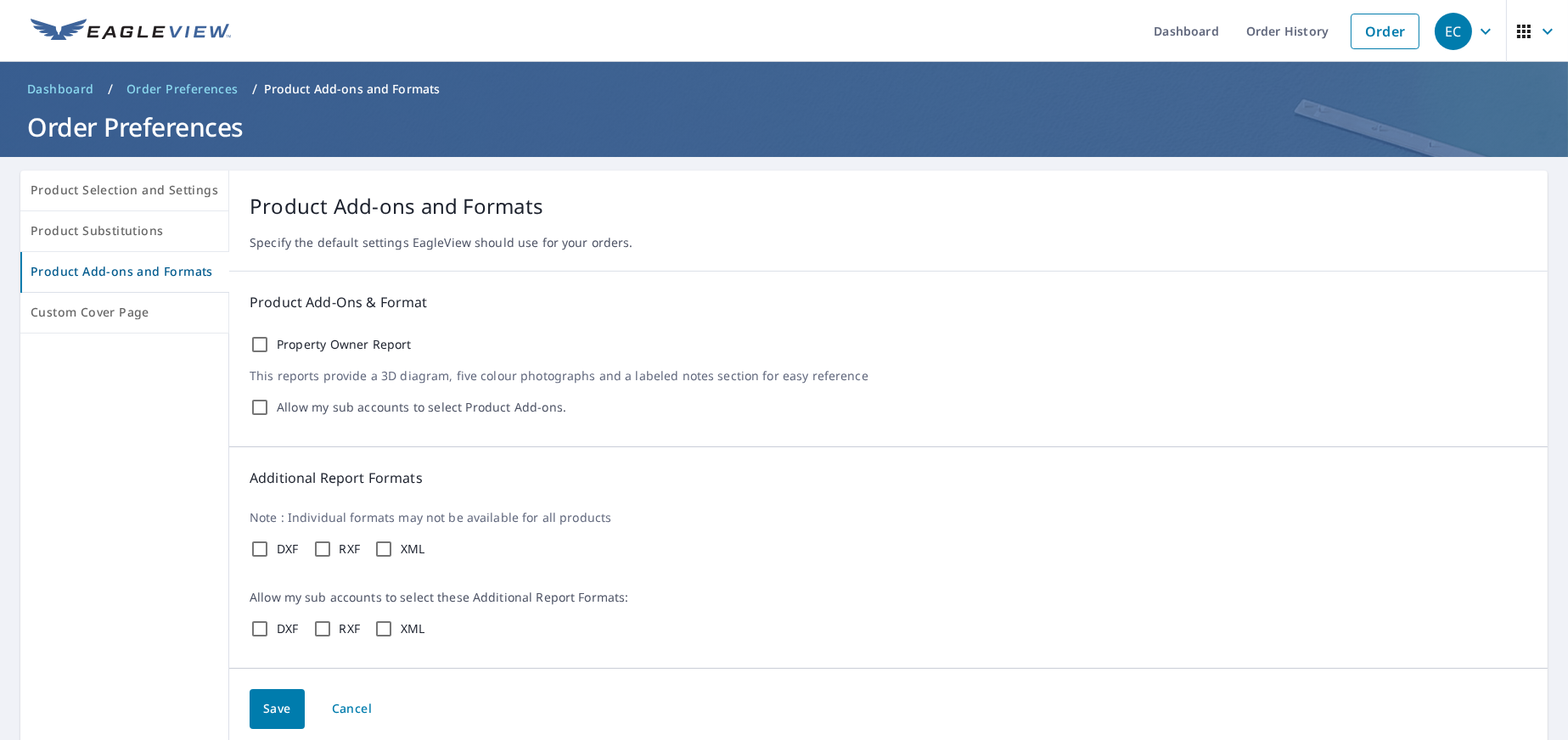
click at [1456, 34] on div "EC" at bounding box center [1454, 32] width 37 height 37
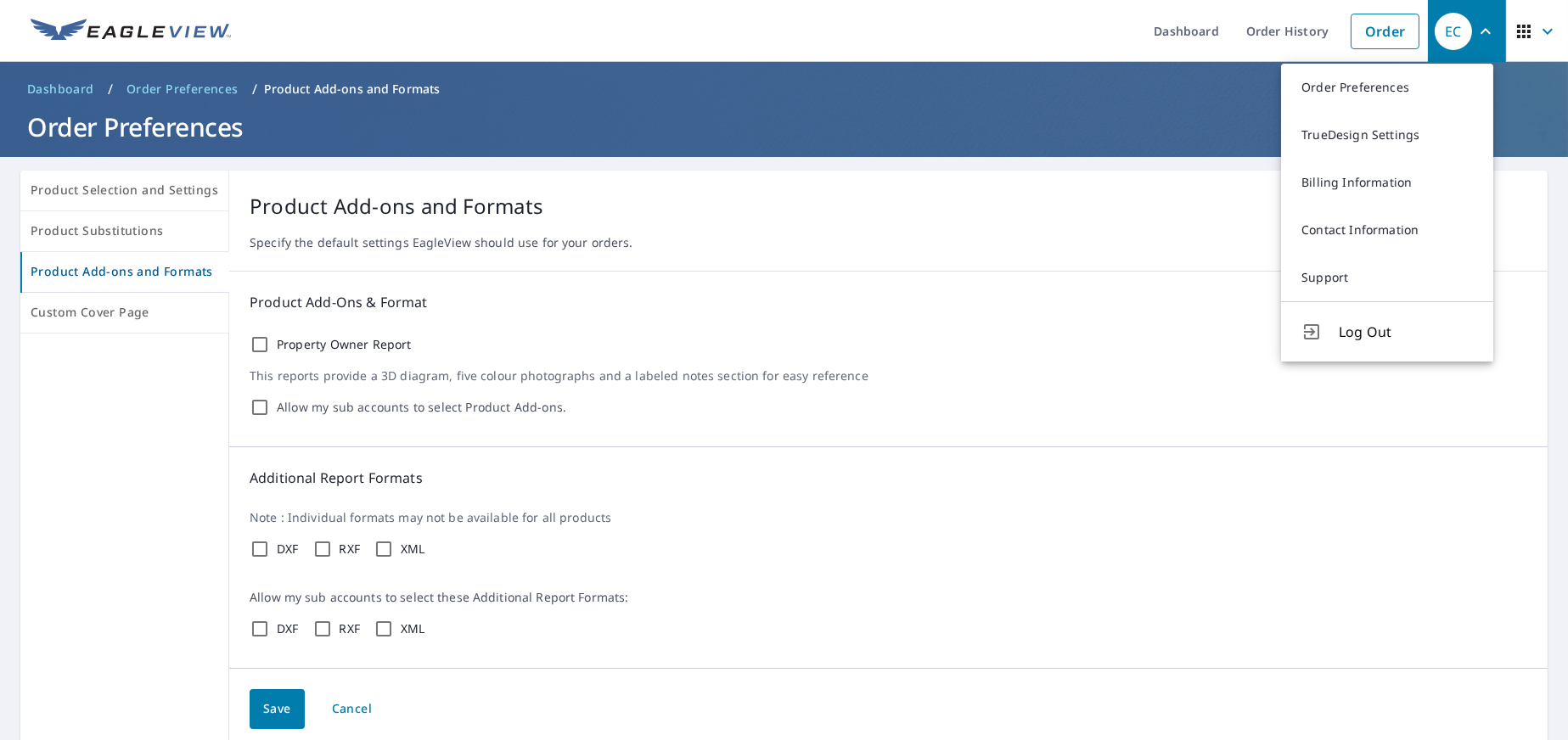
click at [1154, 216] on p "Product Add-ons and Formats" at bounding box center [888, 206] width 1278 height 31
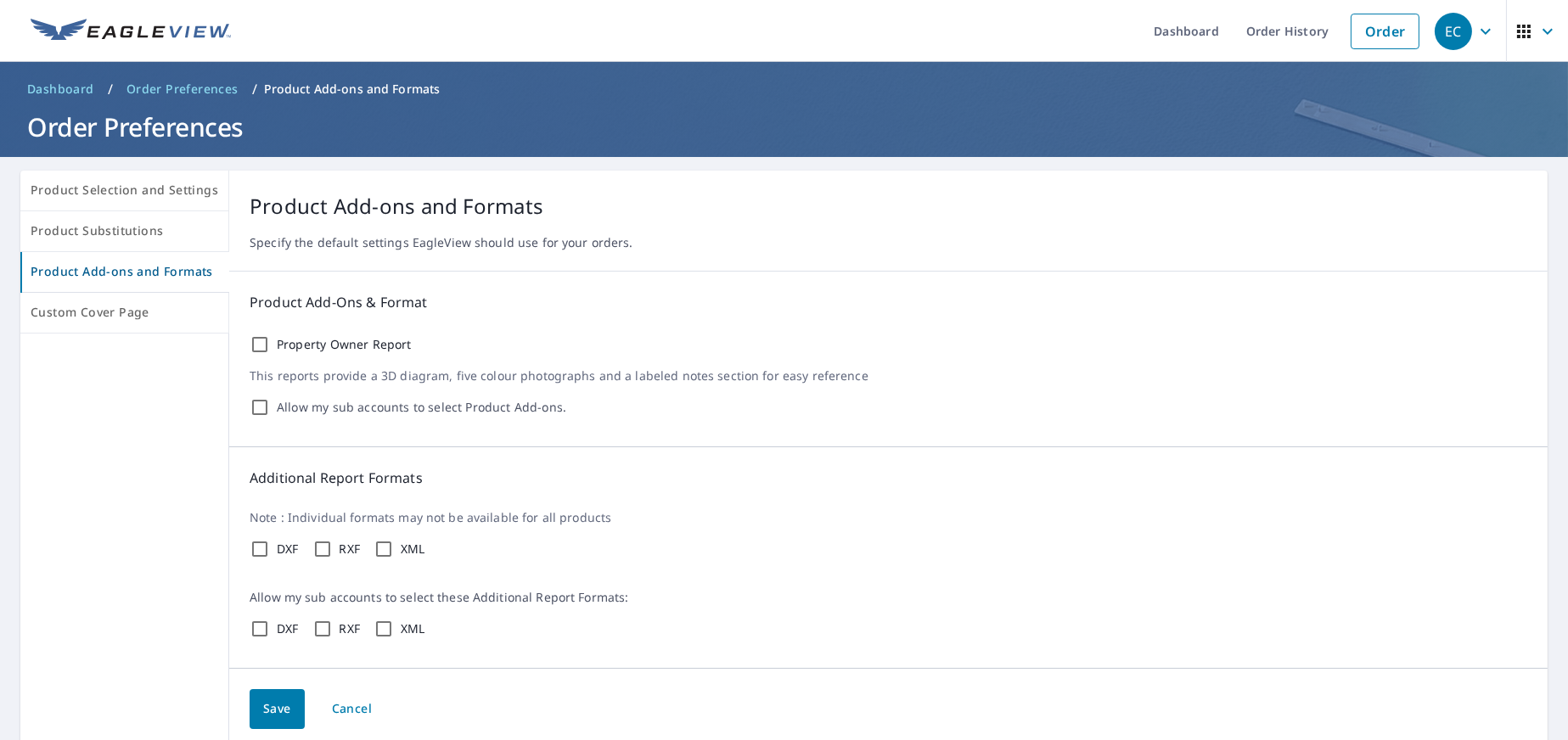
drag, startPoint x: 1431, startPoint y: 23, endPoint x: 1422, endPoint y: 24, distance: 9.1
click at [1435, 24] on div "EC" at bounding box center [1454, 32] width 37 height 37
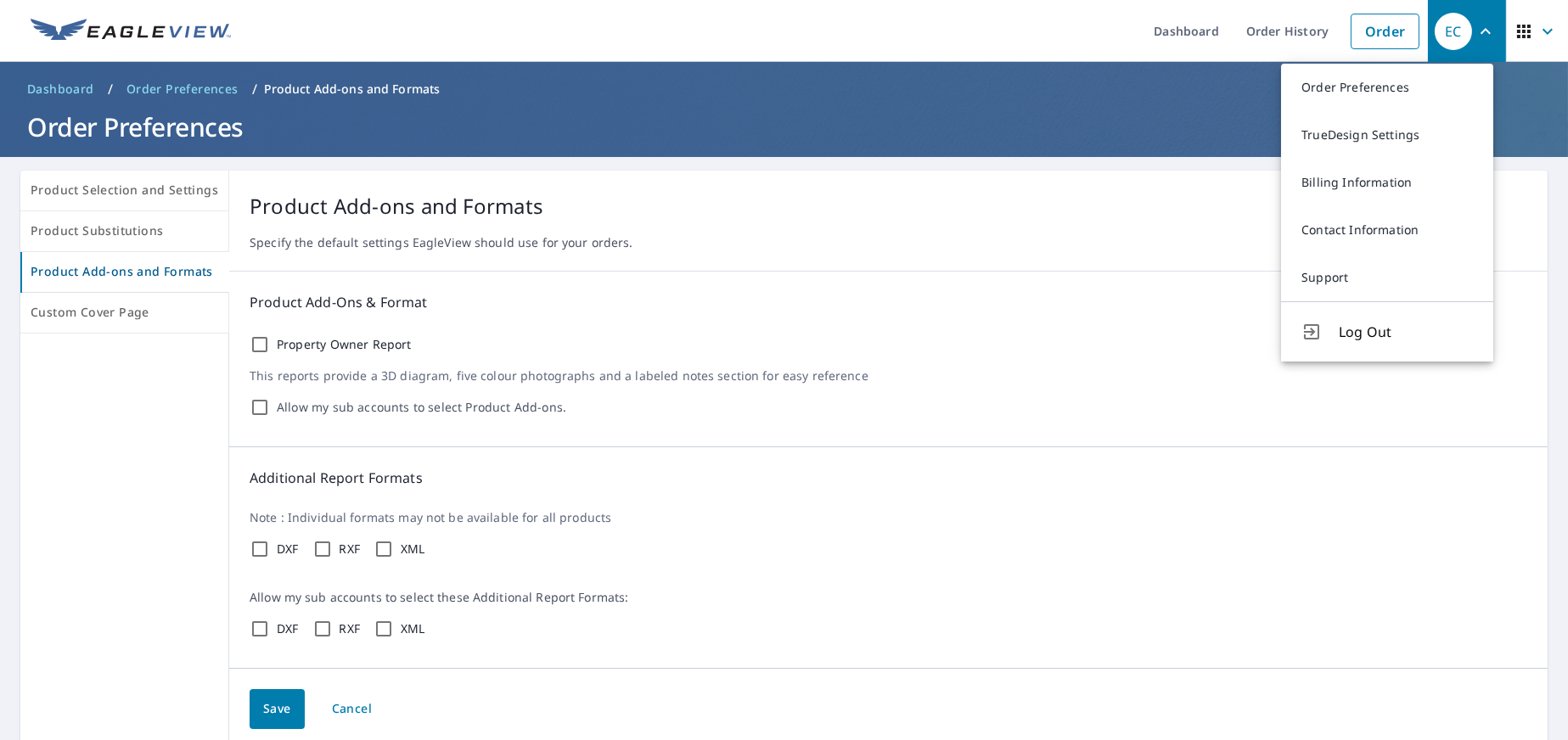
click at [1533, 182] on div "Product Add-ons and Formats Specify the default settings EagleView should use f…" at bounding box center [888, 221] width 1319 height 101
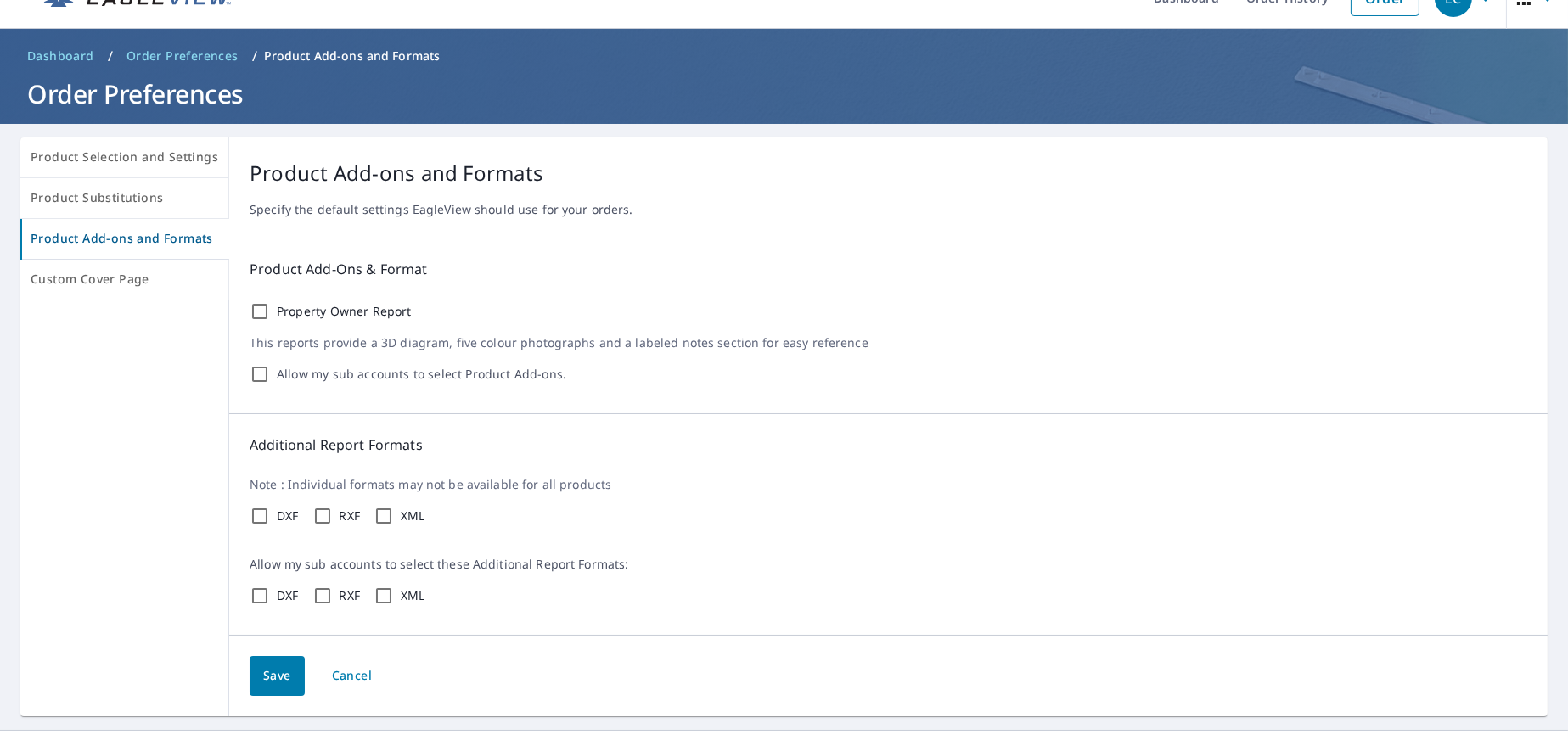
scroll to position [64, 0]
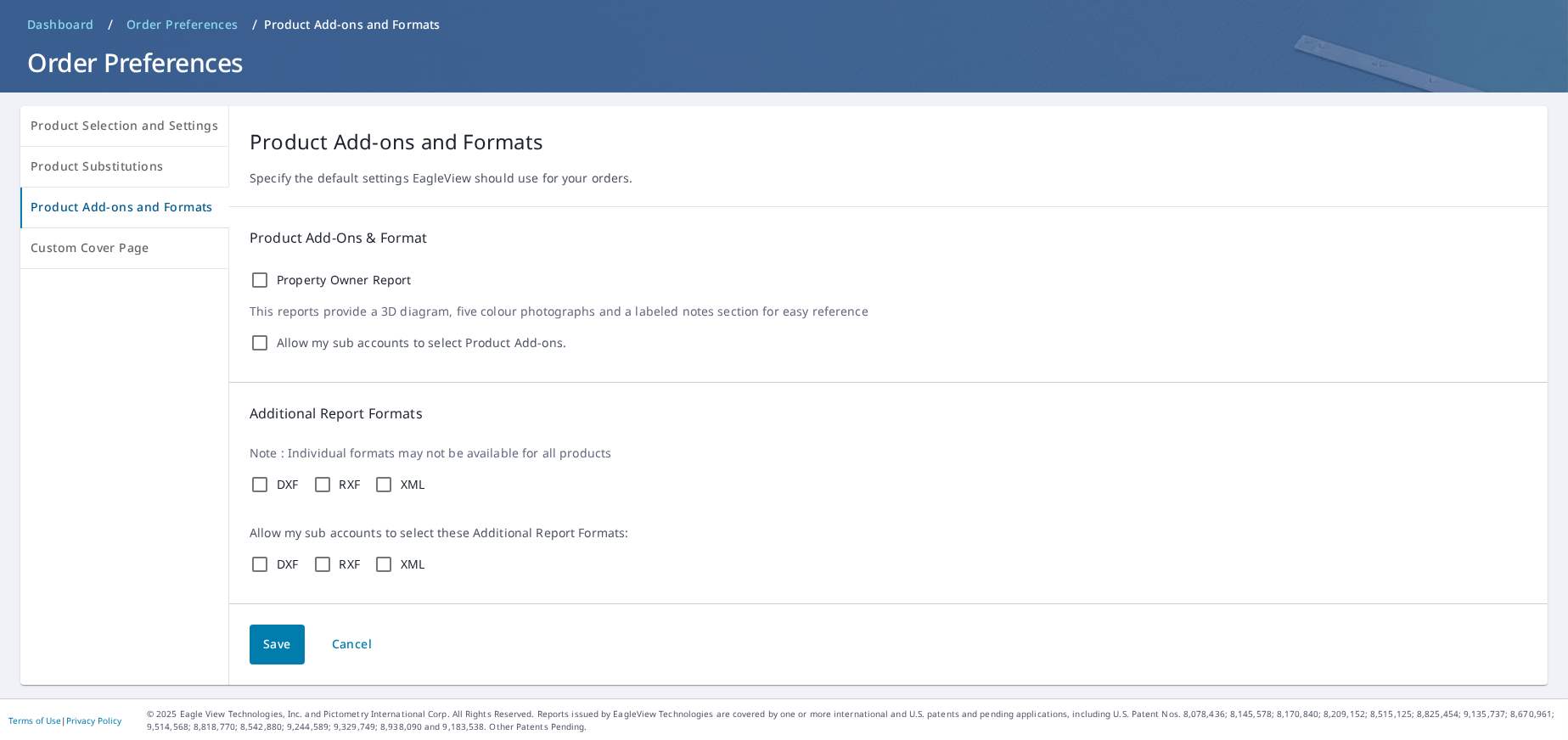
click at [943, 162] on div "Product Add-ons and Formats Specify the default settings EagleView should use f…" at bounding box center [888, 156] width 1319 height 101
drag, startPoint x: 532, startPoint y: 142, endPoint x: 566, endPoint y: 149, distance: 34.7
click at [566, 149] on p "Product Add-ons and Formats" at bounding box center [888, 141] width 1278 height 31
click at [493, 101] on div "Product Selection and Settings Product Substitutions Product Add-ons and Format…" at bounding box center [784, 395] width 1568 height 606
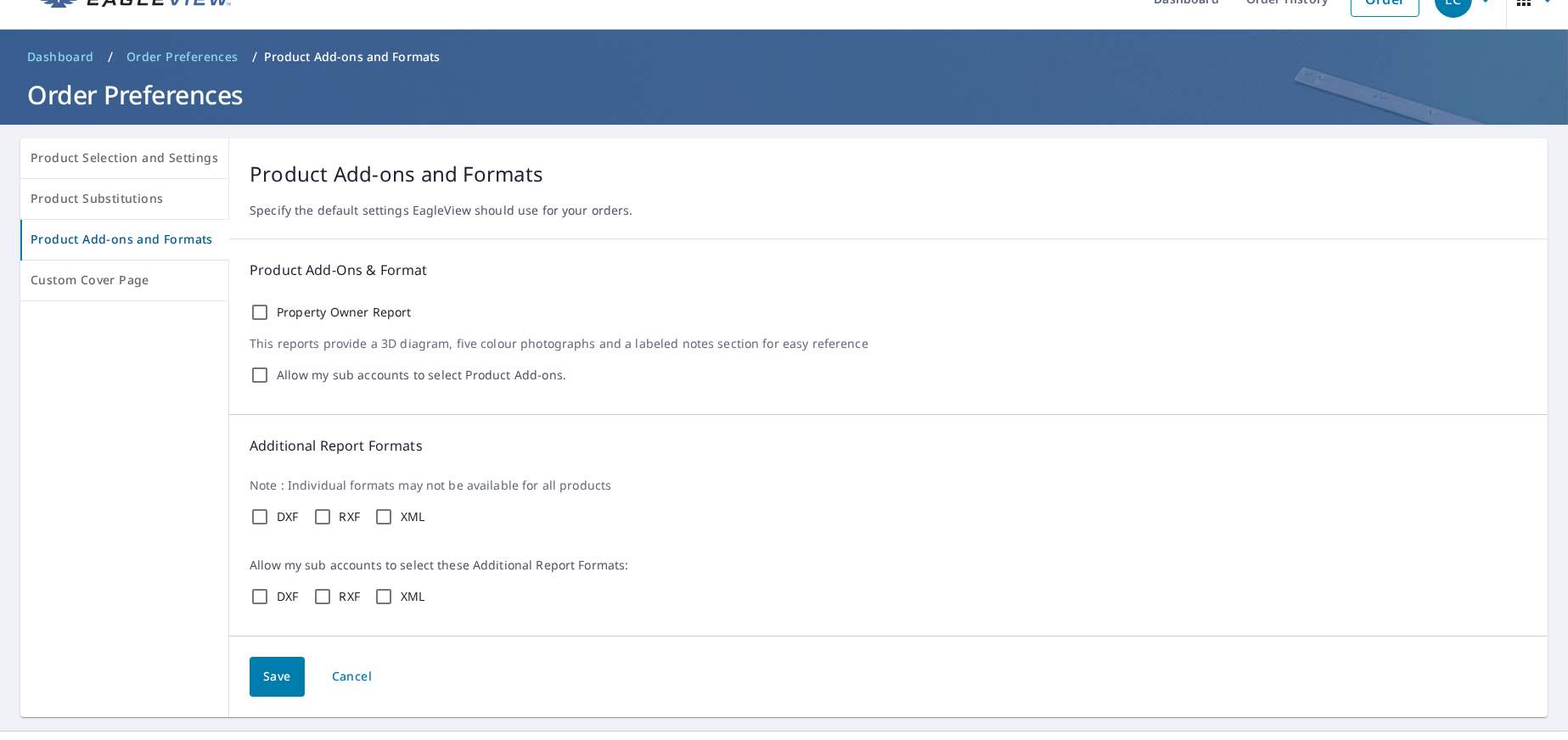
scroll to position [0, 0]
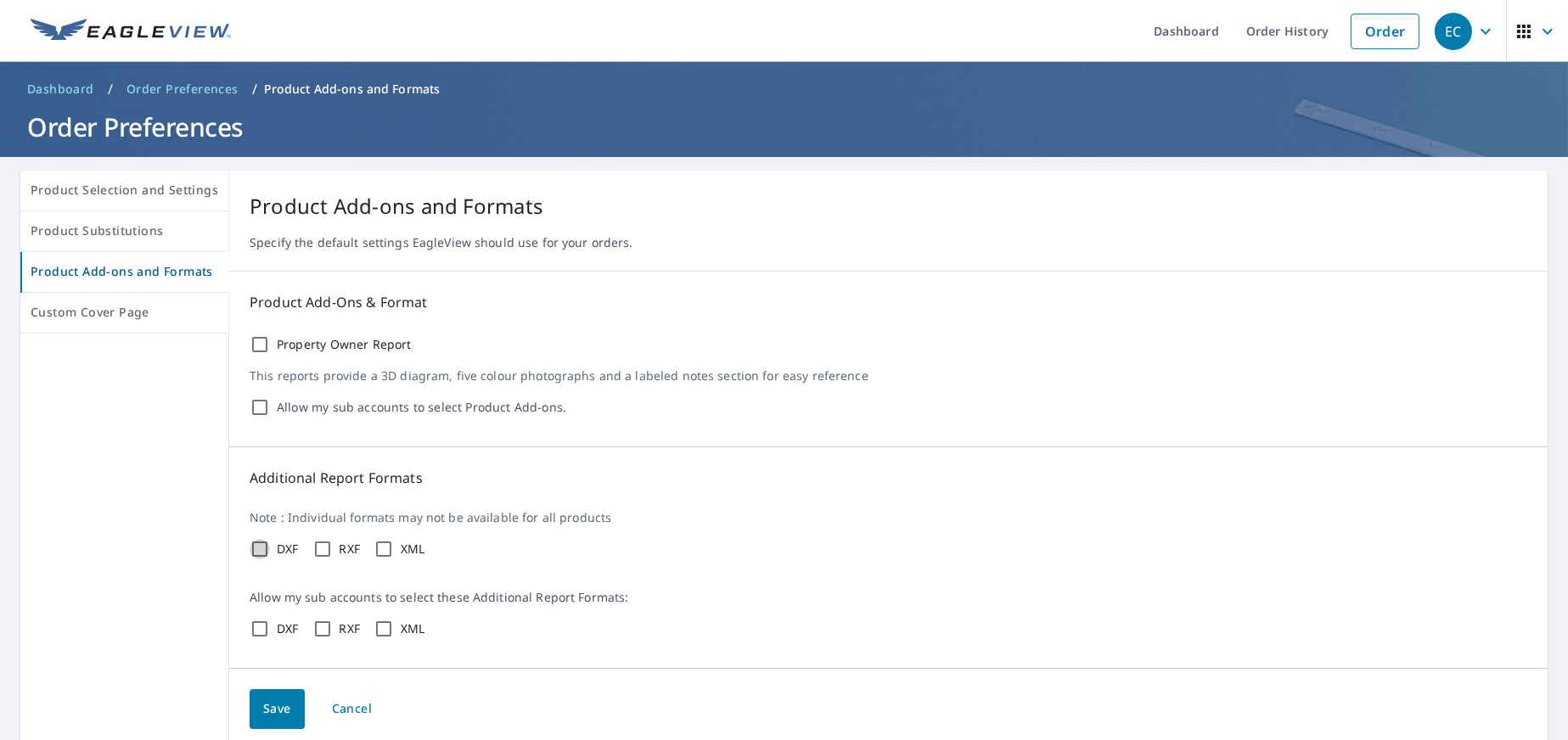
click at [251, 546] on input "DXF" at bounding box center [260, 549] width 20 height 20
click at [256, 546] on input "DXF" at bounding box center [260, 549] width 20 height 20
checkbox input "false"
click at [328, 544] on input "RXF" at bounding box center [323, 549] width 20 height 20
checkbox input "true"
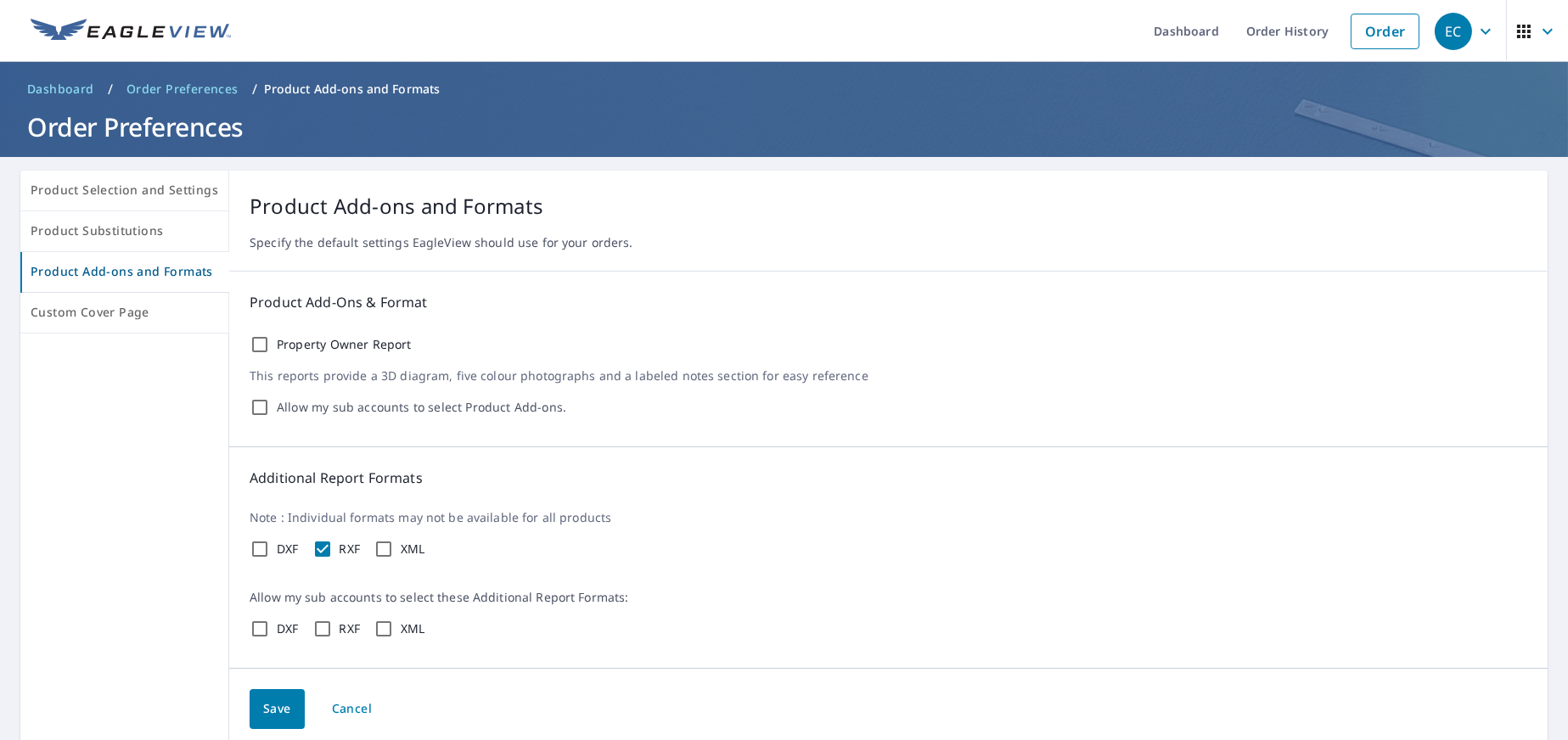
click at [373, 540] on input "XML" at bounding box center [383, 549] width 20 height 20
click at [378, 552] on input "XML" at bounding box center [383, 549] width 20 height 20
checkbox input "false"
click at [315, 547] on input "RXF" at bounding box center [323, 549] width 20 height 20
checkbox input "false"
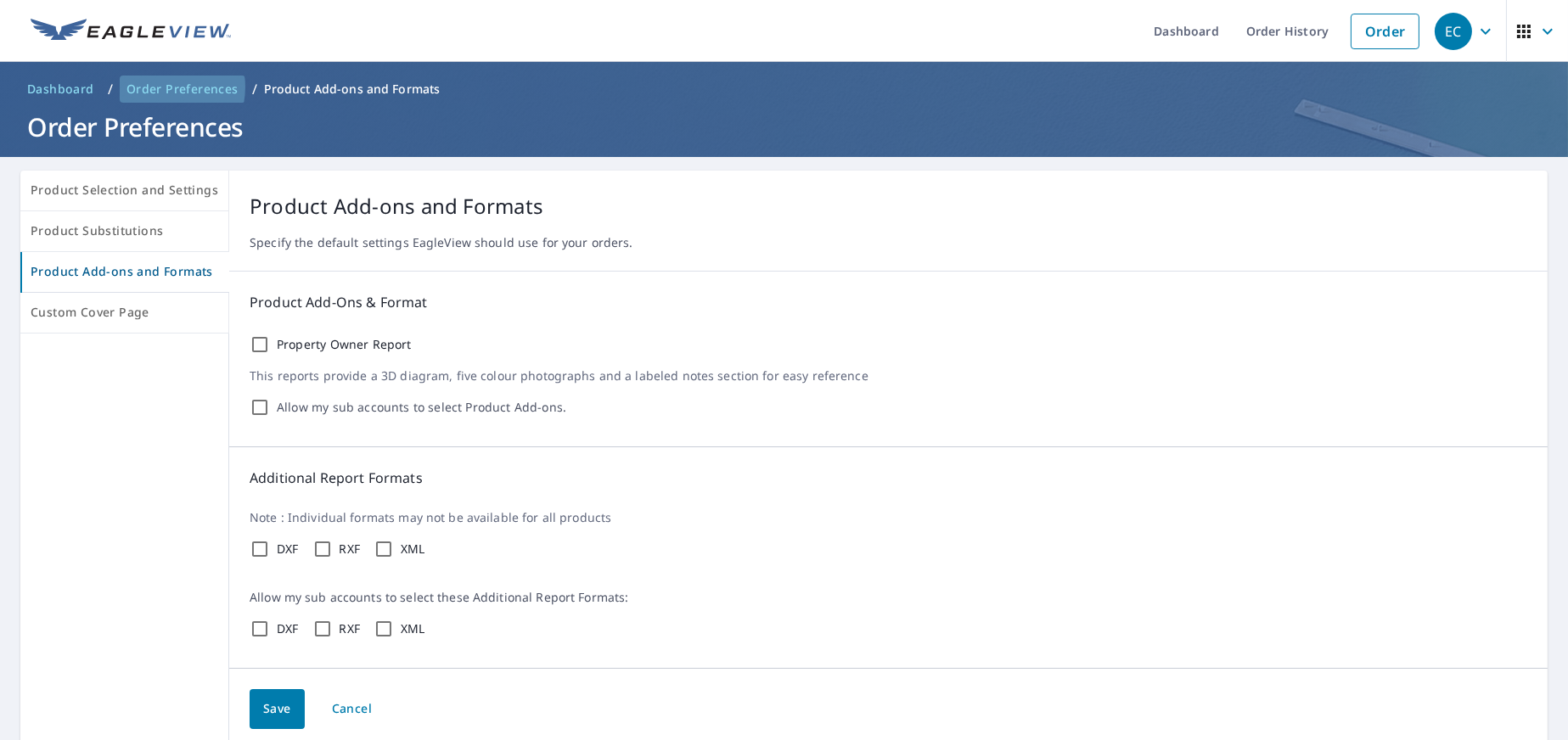
click at [157, 87] on span "Order Preferences" at bounding box center [182, 89] width 112 height 17
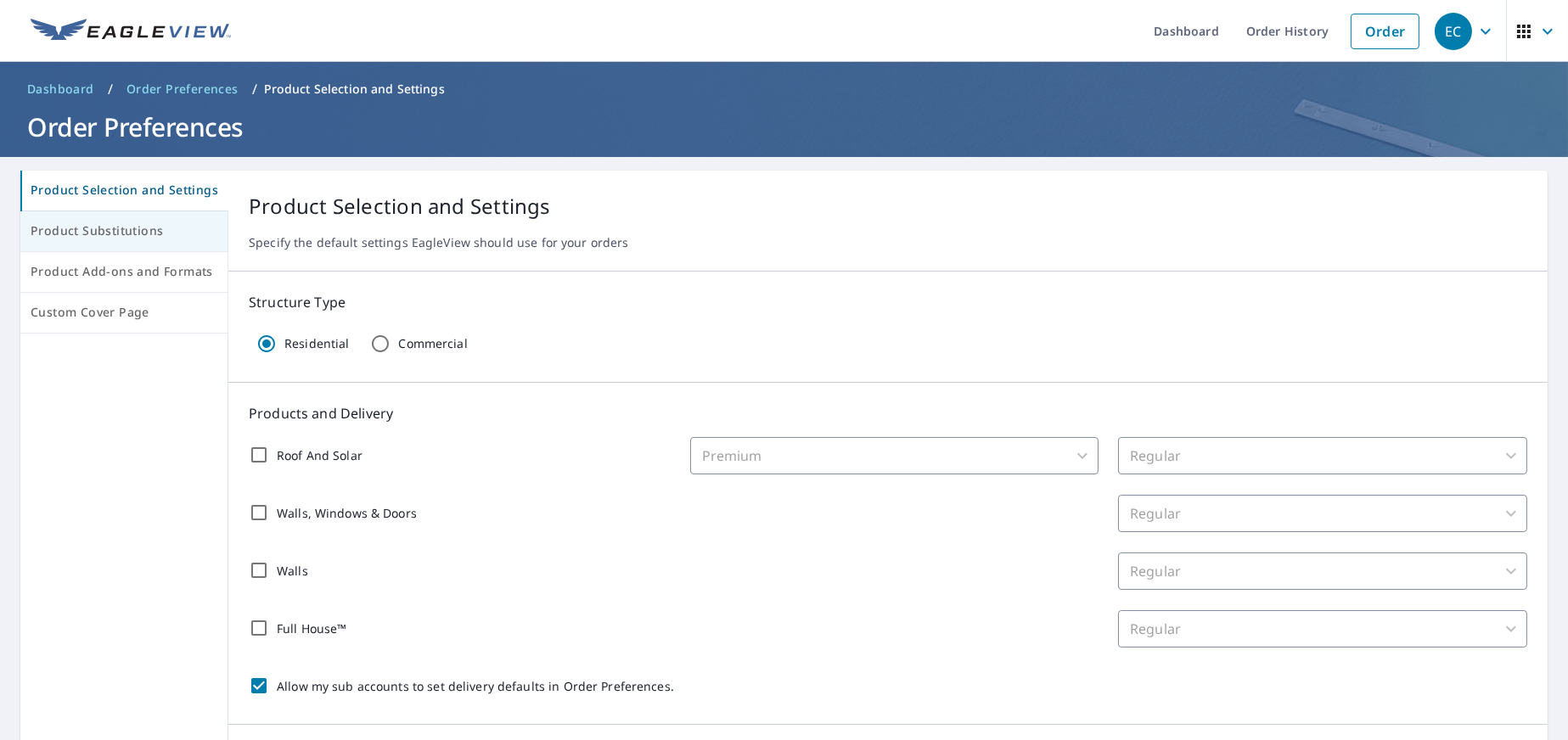
click at [32, 230] on span "Product Substitutions" at bounding box center [124, 231] width 187 height 21
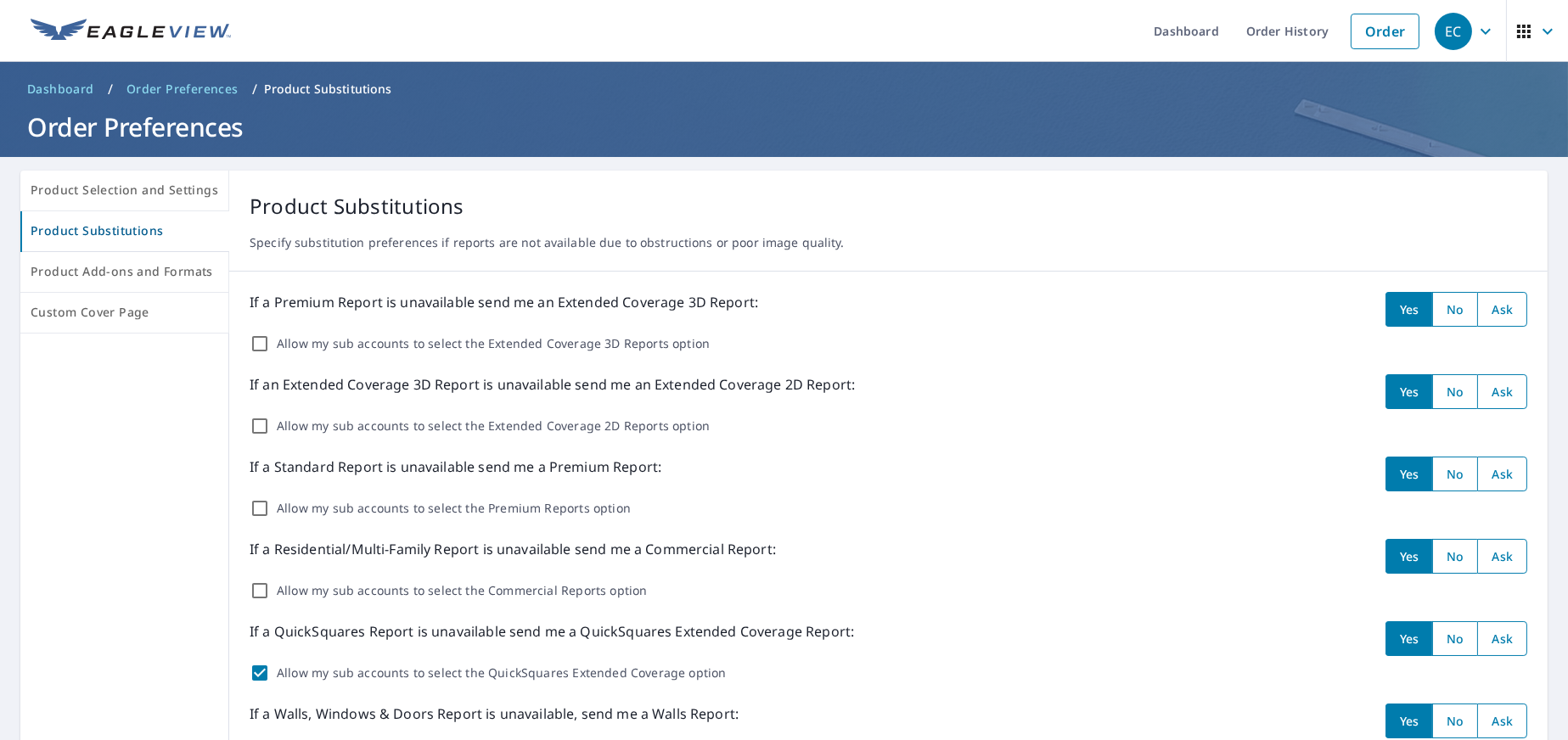
click at [24, 92] on link "Dashboard" at bounding box center [60, 88] width 81 height 27
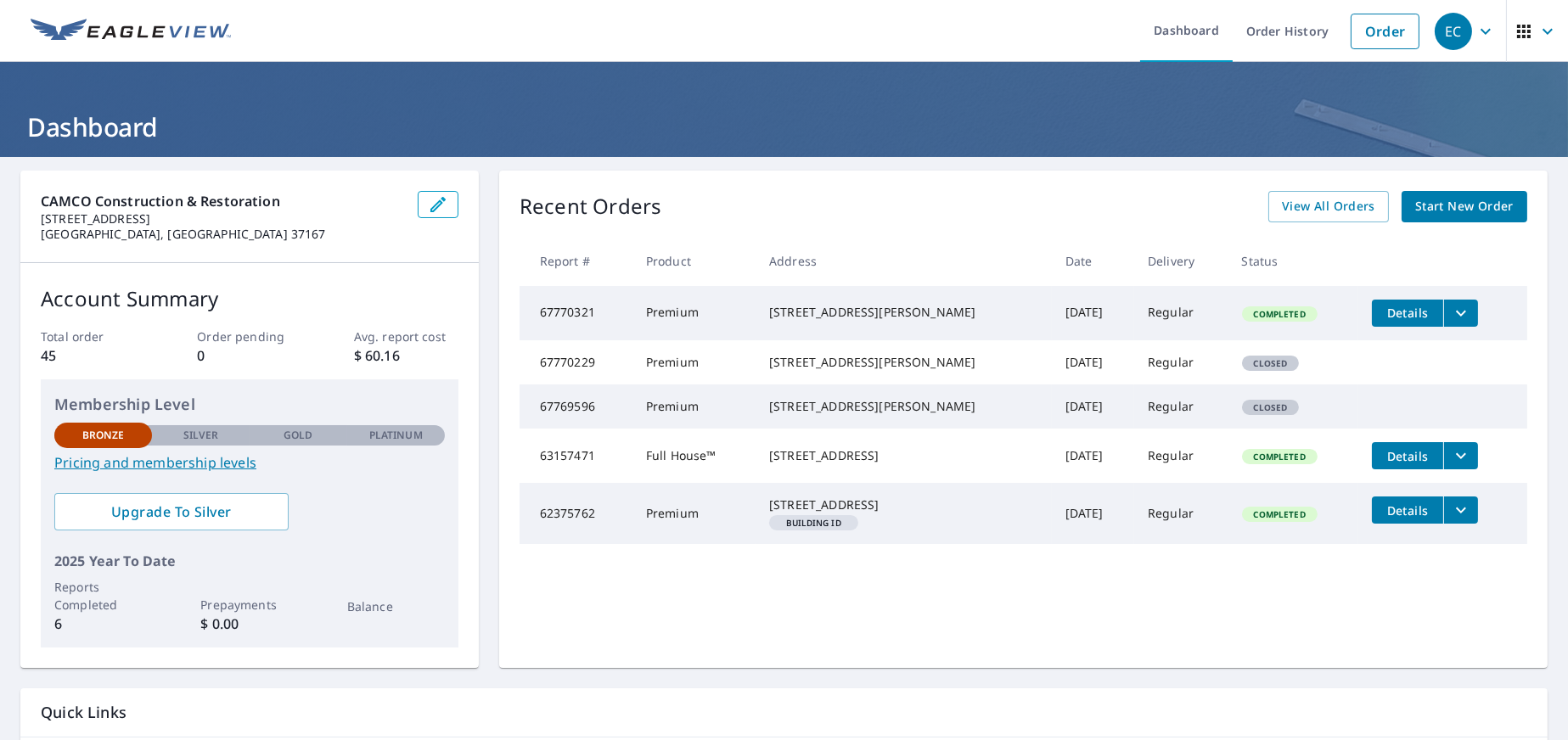
click at [1422, 305] on button "Details" at bounding box center [1407, 313] width 72 height 27
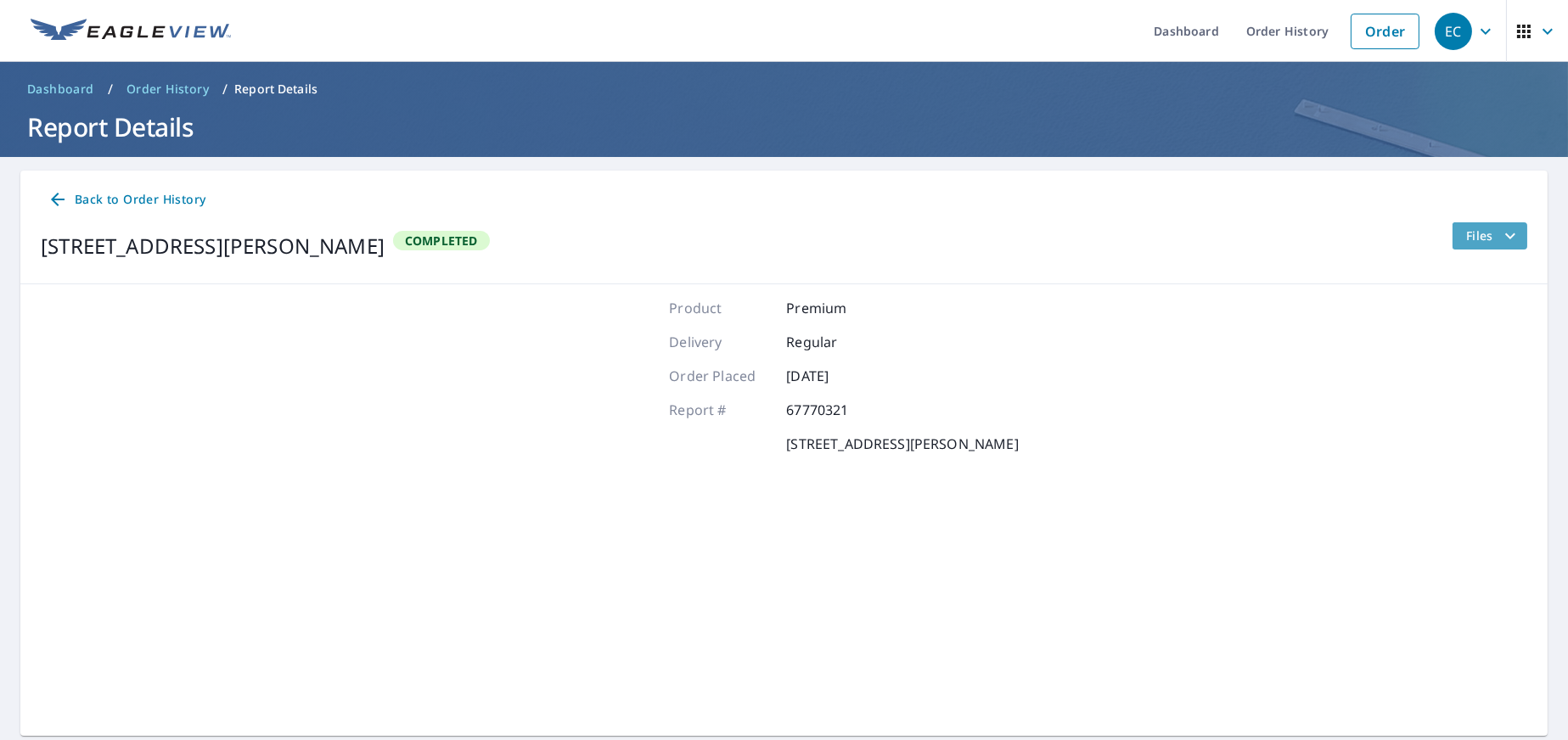
click at [1470, 236] on span "Files" at bounding box center [1493, 236] width 54 height 20
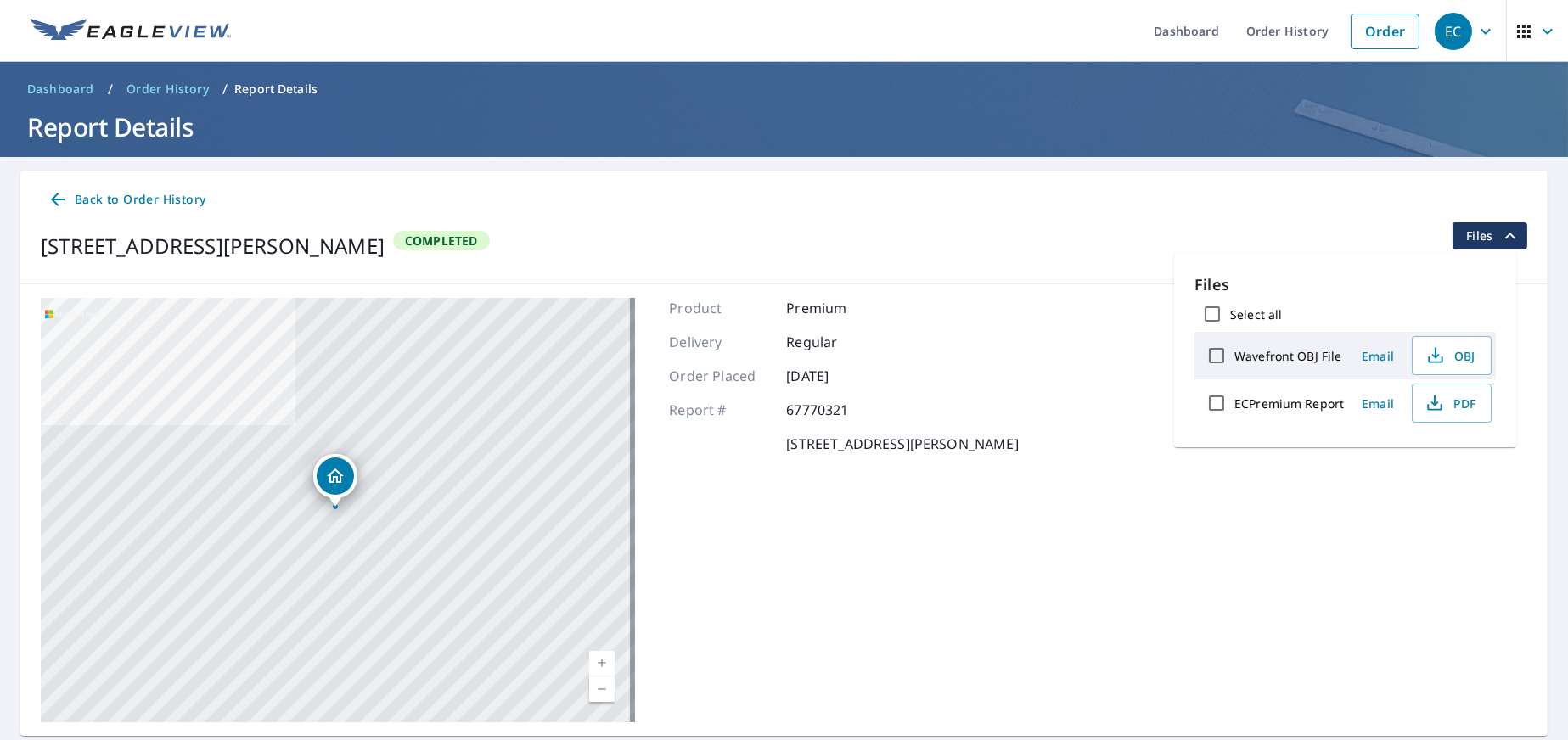
click at [1522, 24] on span "button" at bounding box center [1536, 32] width 47 height 41
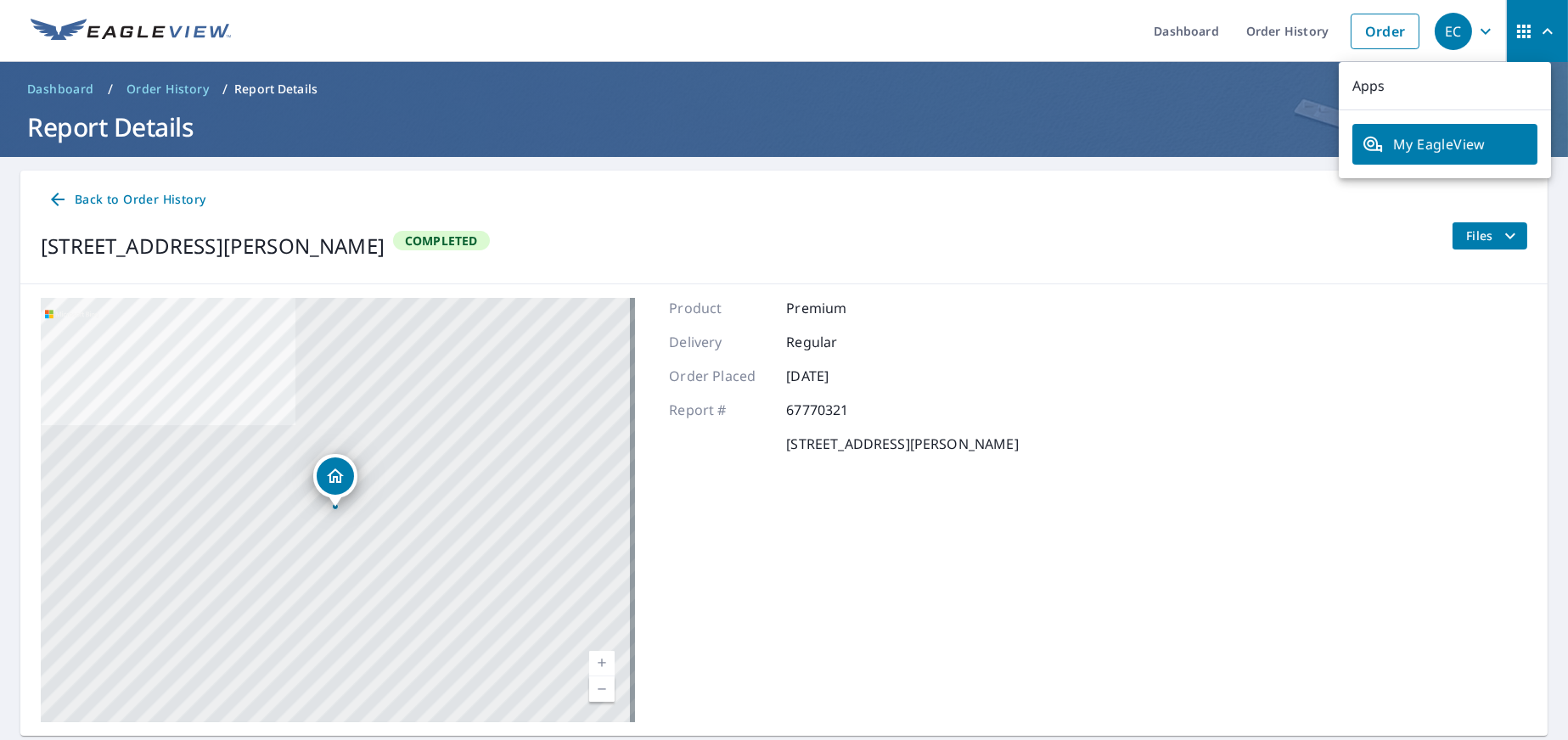
click at [259, 112] on h1 "Report Details" at bounding box center [784, 127] width 1527 height 34
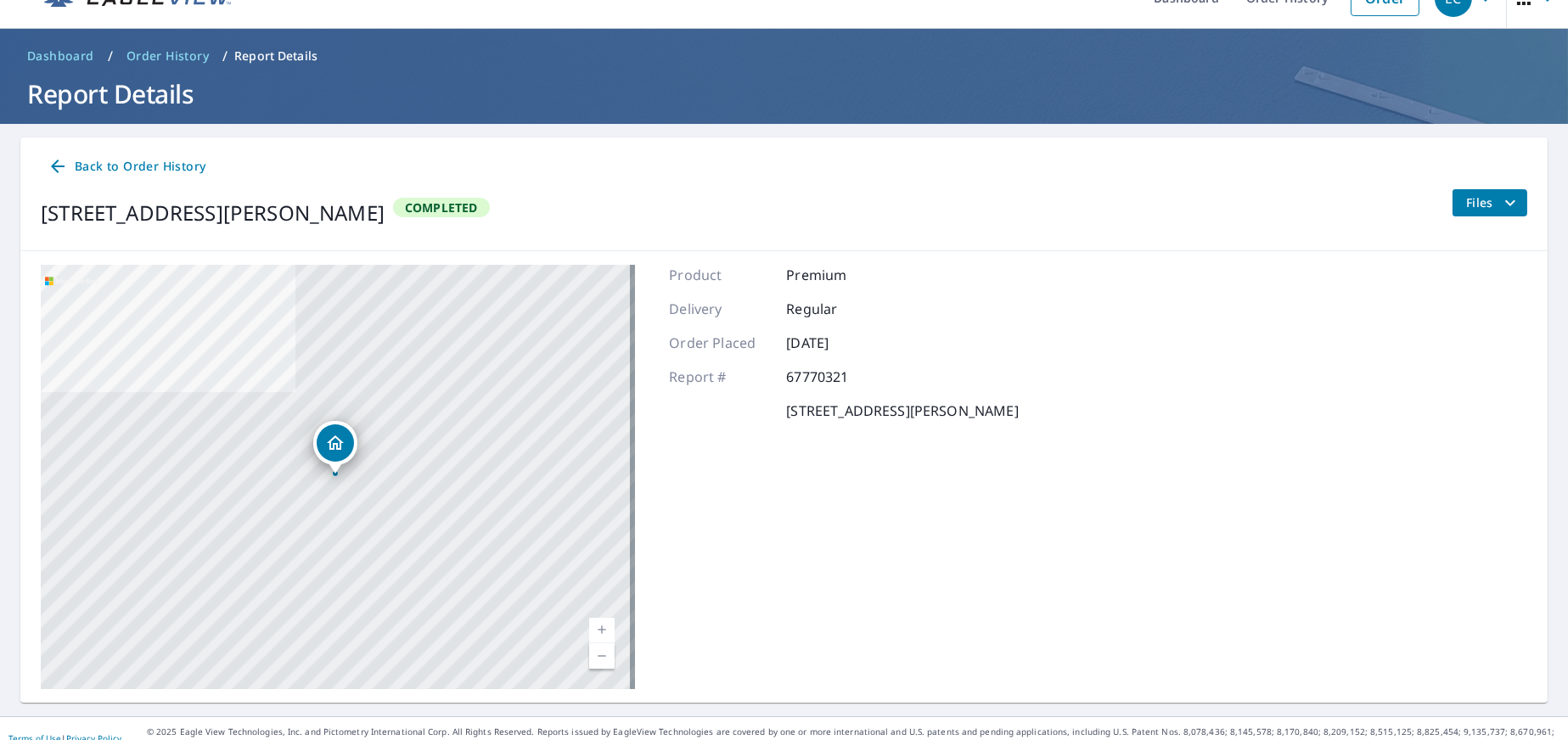
scroll to position [52, 0]
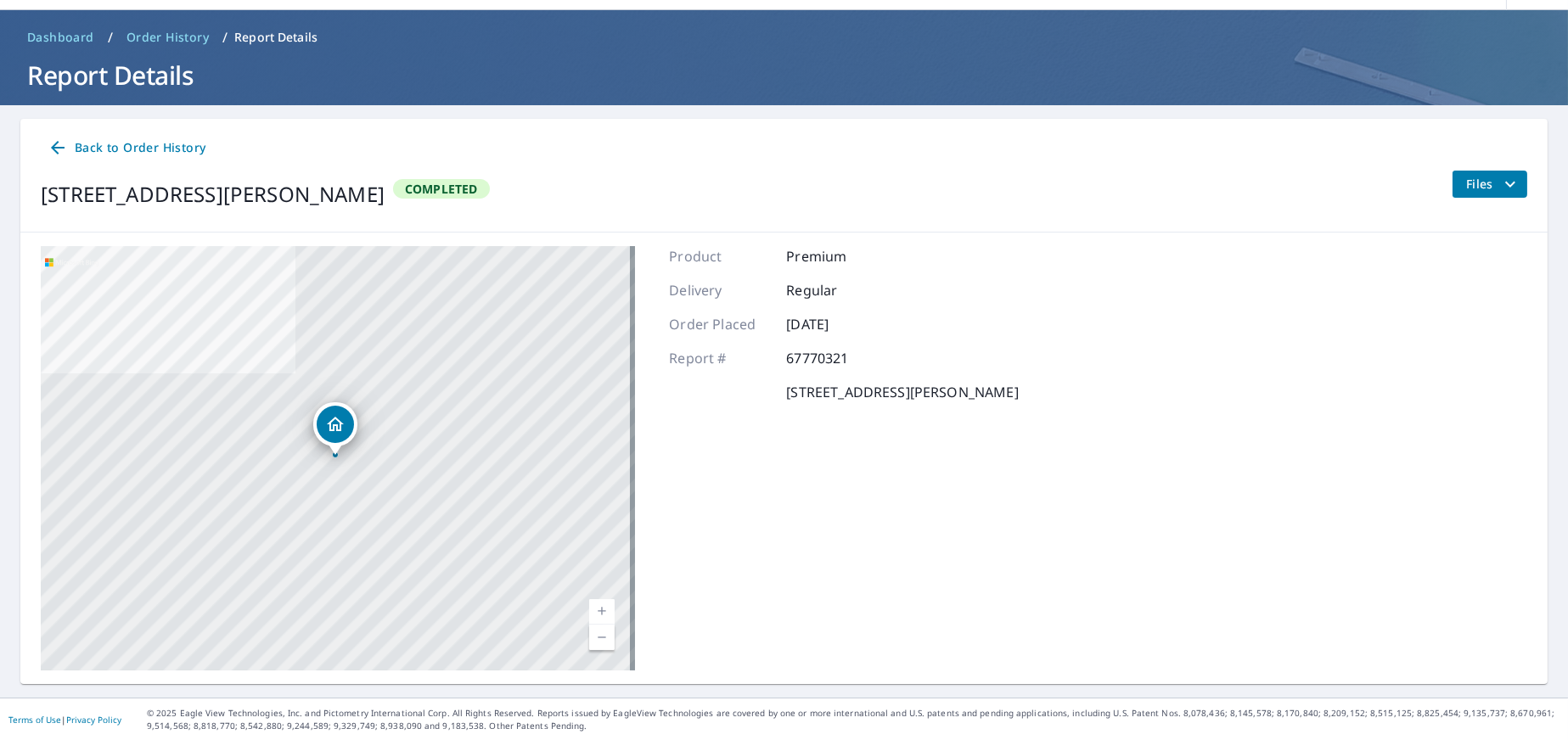
click at [1480, 186] on span "Files" at bounding box center [1493, 184] width 54 height 20
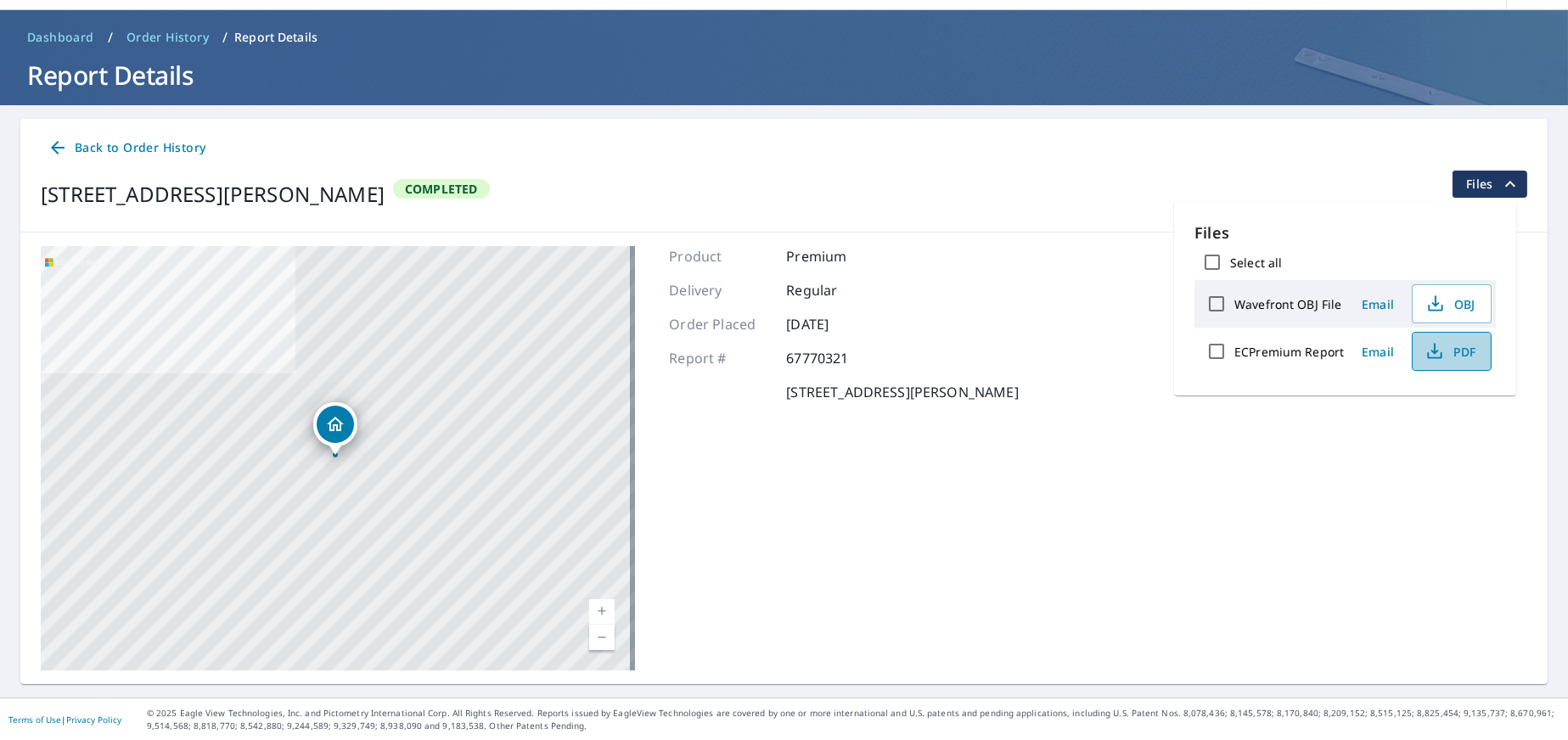
click at [1447, 348] on span "PDF" at bounding box center [1450, 352] width 54 height 20
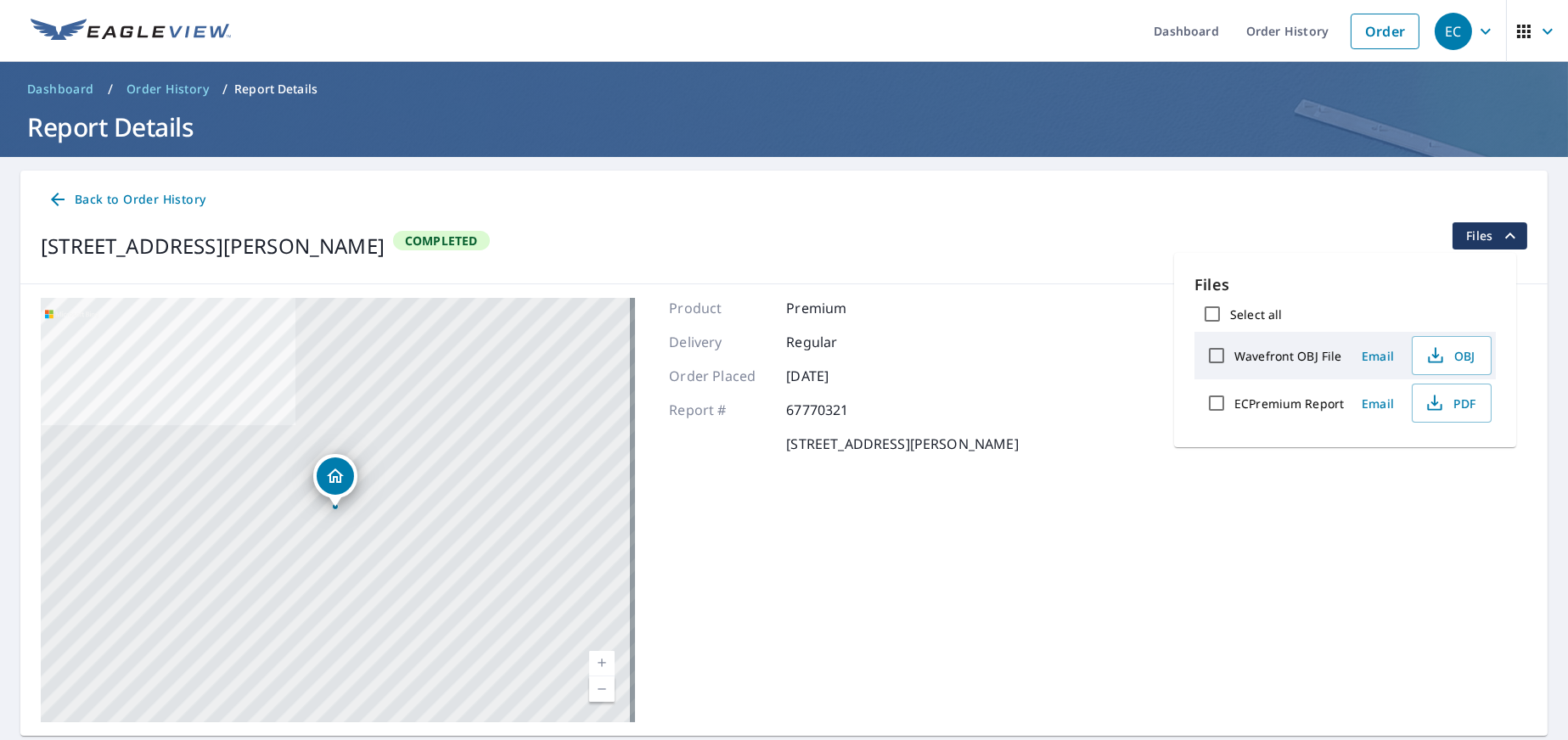
click at [85, 208] on span "Back to Order History" at bounding box center [127, 199] width 158 height 21
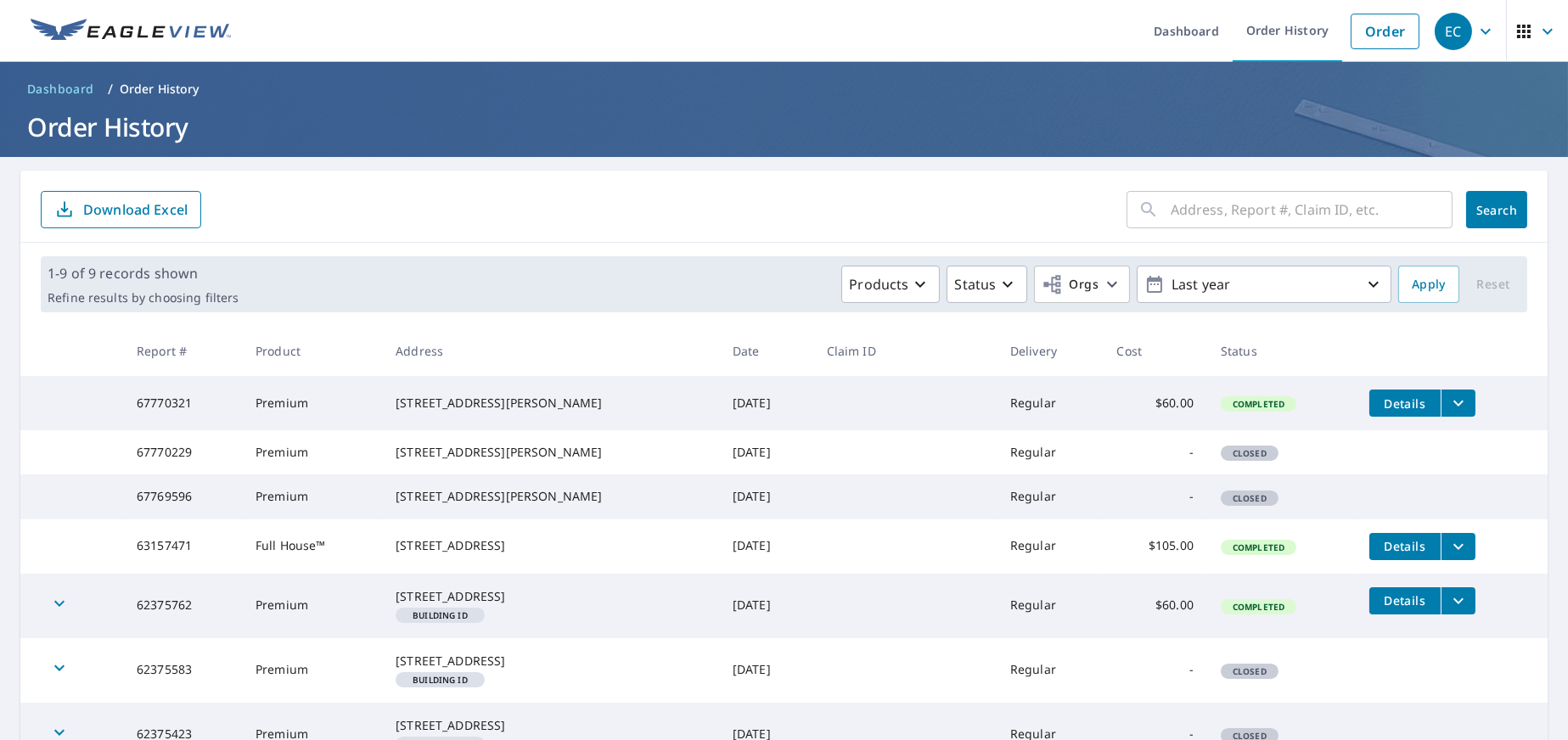
click at [1137, 407] on td "$60.00" at bounding box center [1155, 403] width 104 height 54
click at [1448, 408] on icon "filesDropdownBtn-67770321" at bounding box center [1458, 403] width 20 height 20
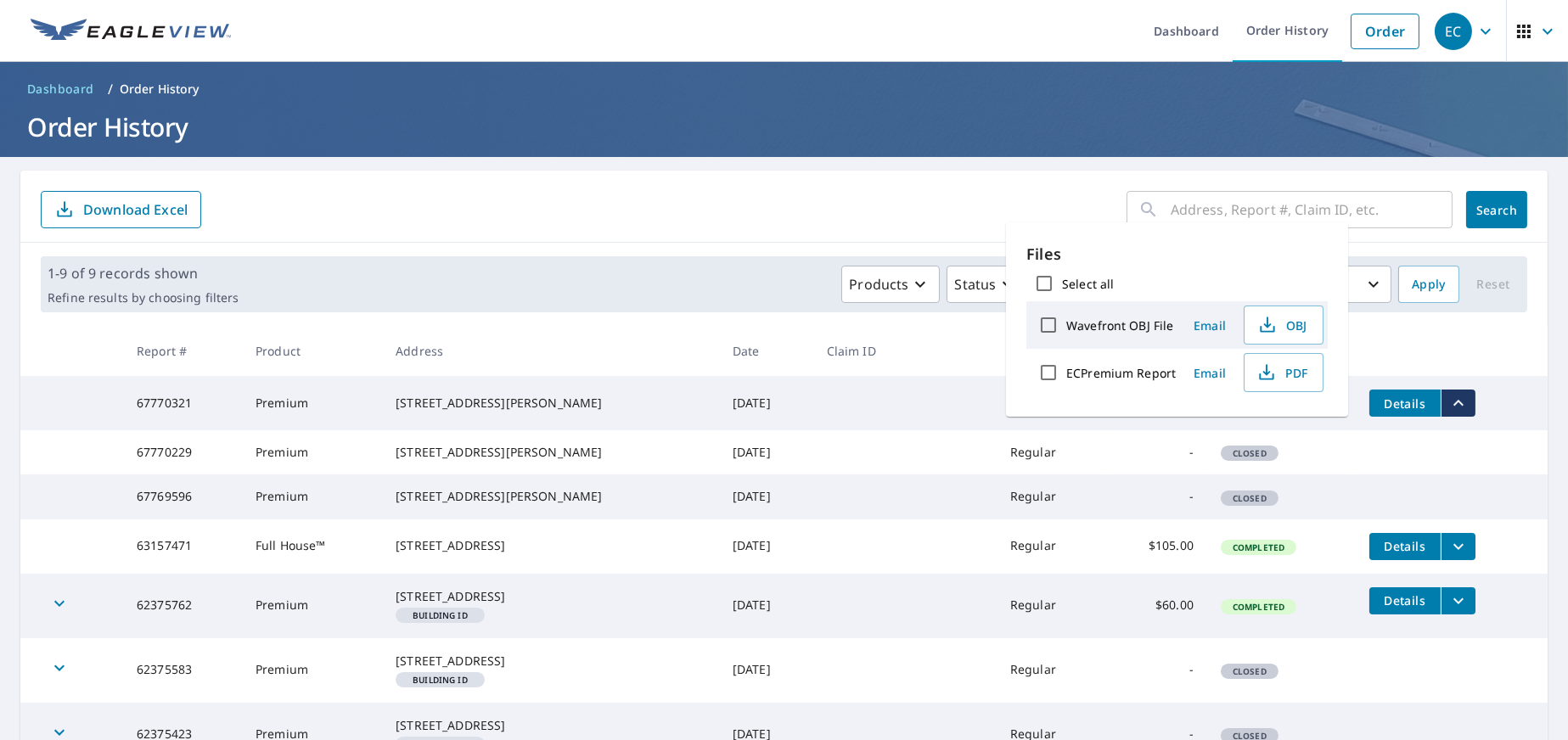
drag, startPoint x: 913, startPoint y: 428, endPoint x: 901, endPoint y: 427, distance: 12.0
click at [905, 428] on td at bounding box center [905, 403] width 183 height 54
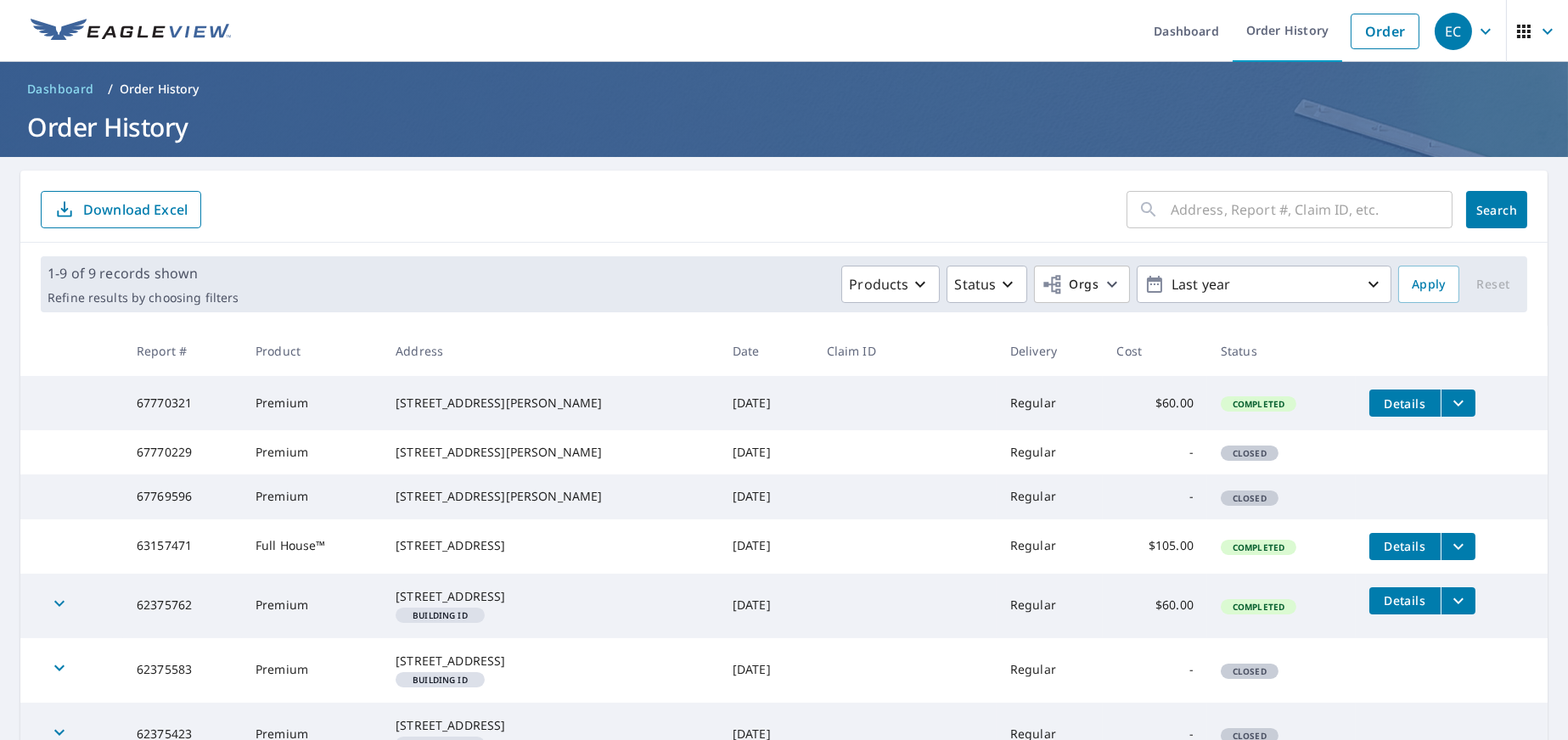
drag, startPoint x: 806, startPoint y: 422, endPoint x: 797, endPoint y: 421, distance: 9.1
click at [813, 422] on td at bounding box center [905, 403] width 183 height 54
click at [212, 397] on td "67770321" at bounding box center [182, 403] width 119 height 54
click at [1513, 37] on icon "button" at bounding box center [1523, 32] width 20 height 20
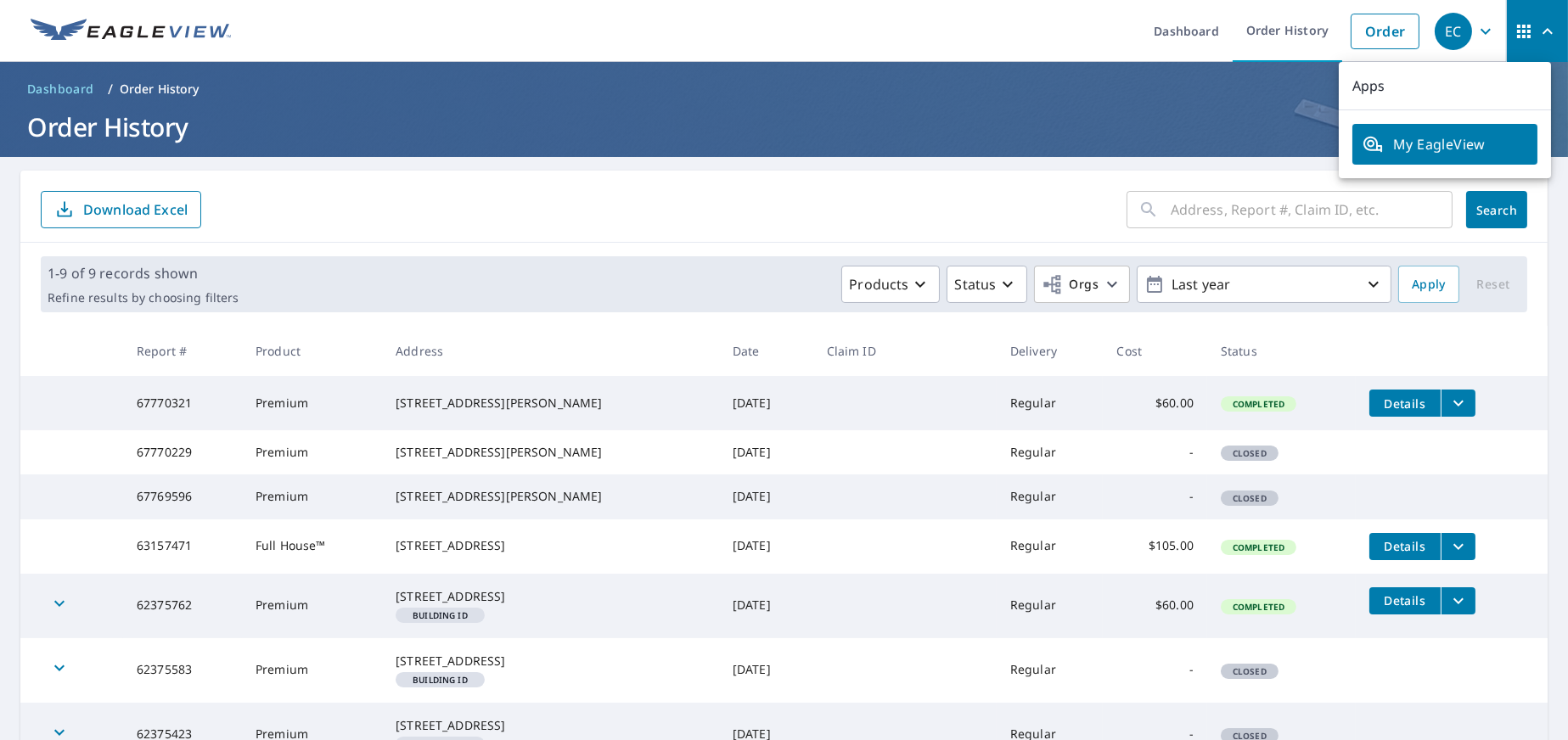
click at [1451, 146] on span "My EagleView" at bounding box center [1444, 144] width 165 height 20
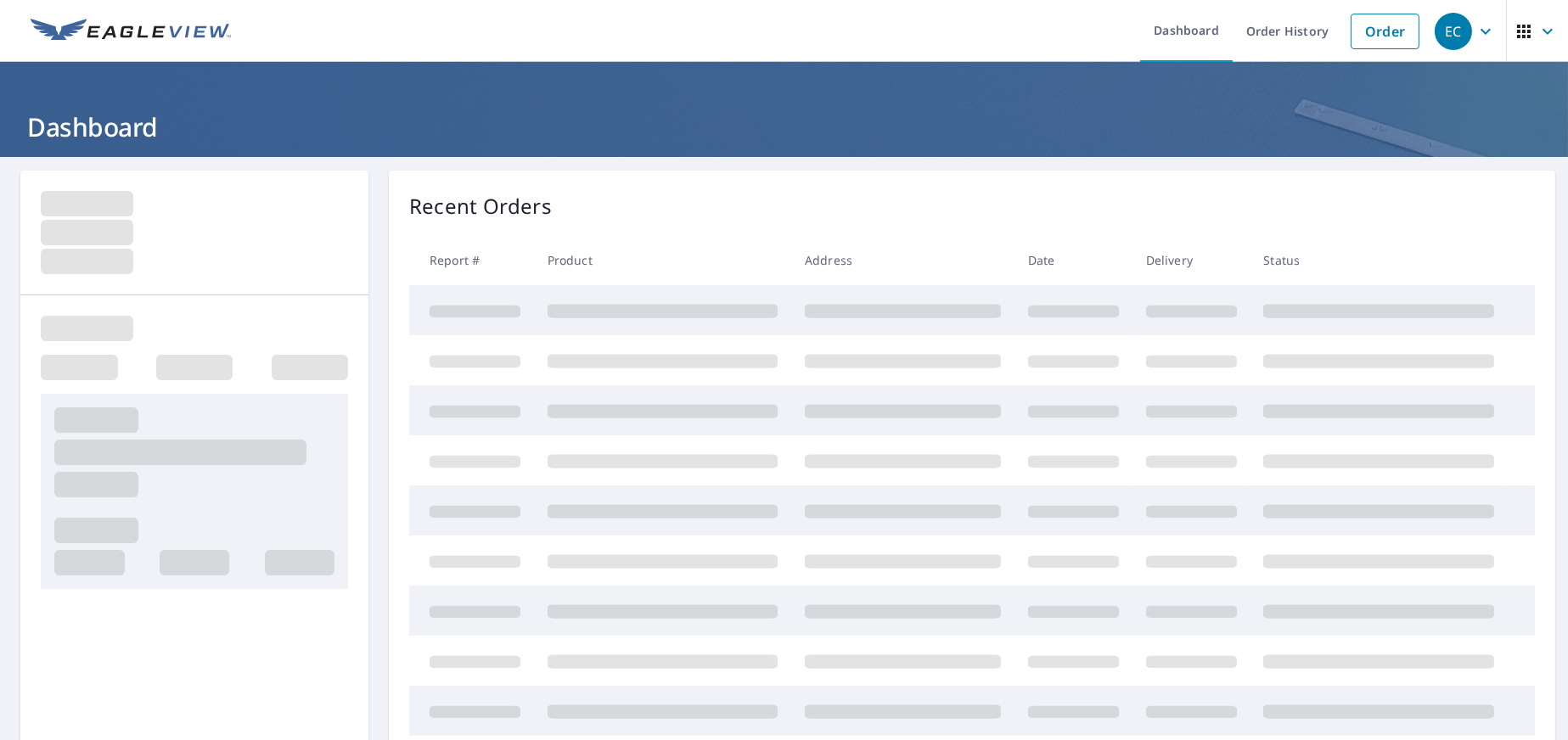
click at [1447, 32] on div "EC" at bounding box center [1454, 32] width 37 height 37
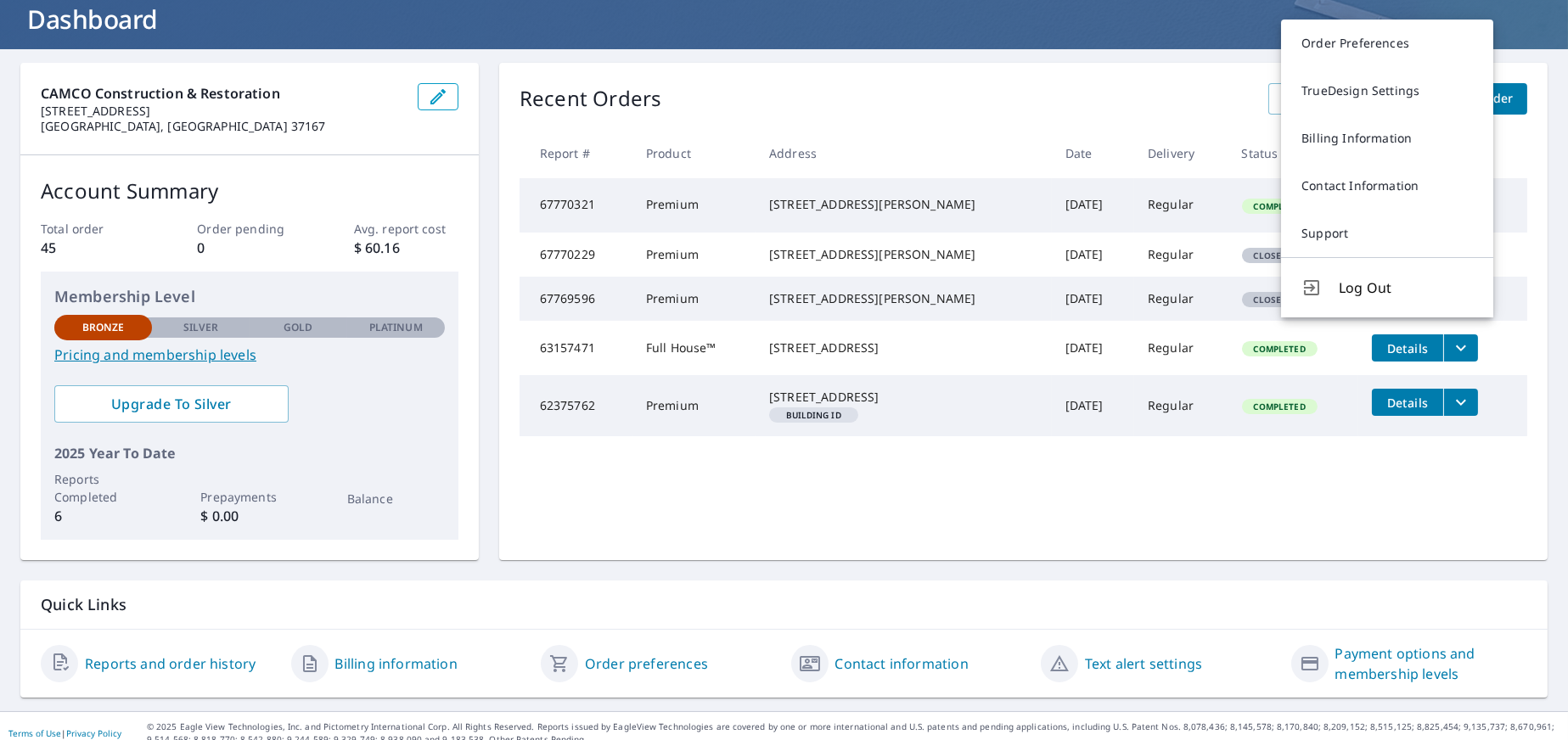
scroll to position [121, 0]
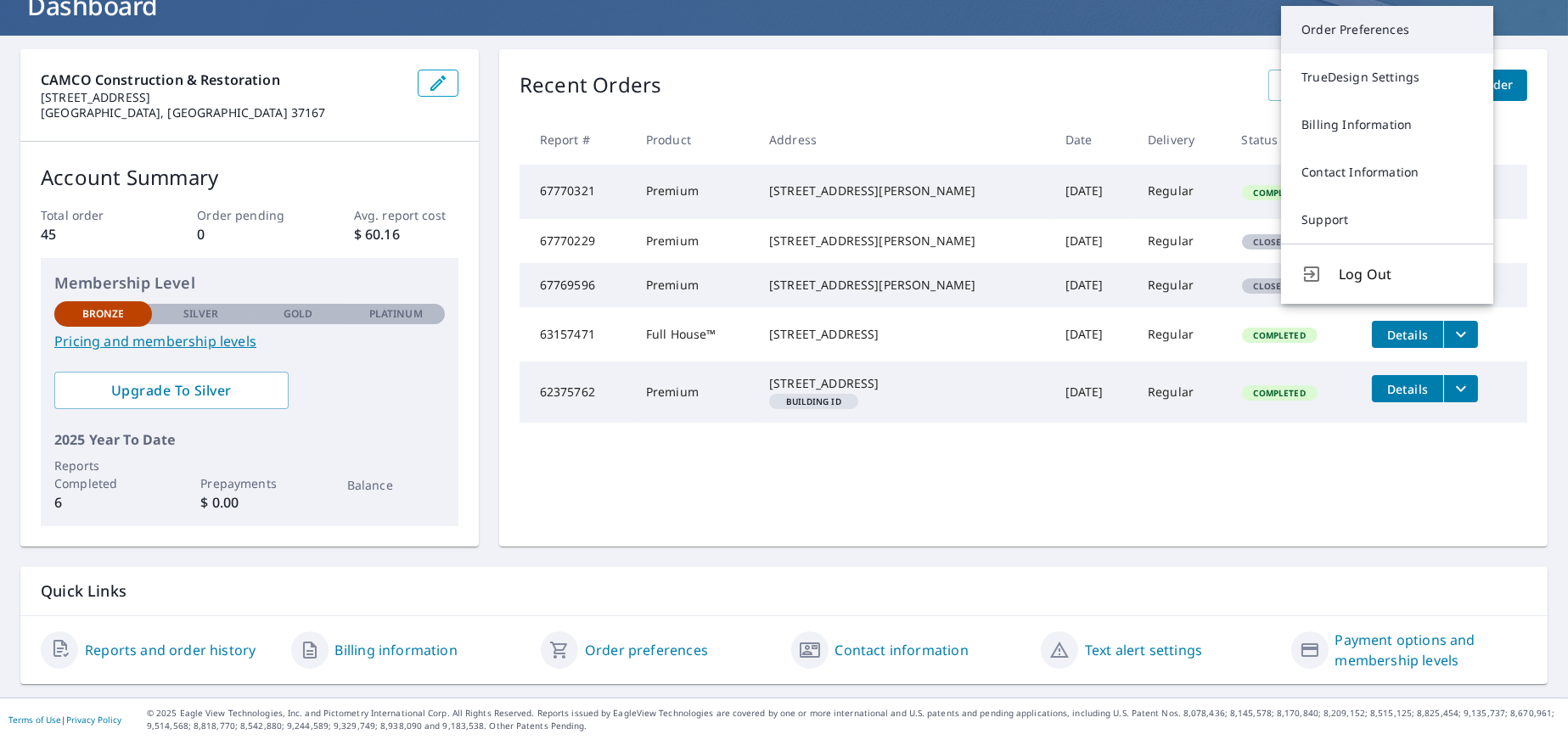
click at [1332, 42] on link "Order Preferences" at bounding box center [1387, 29] width 212 height 47
